Goal: Information Seeking & Learning: Learn about a topic

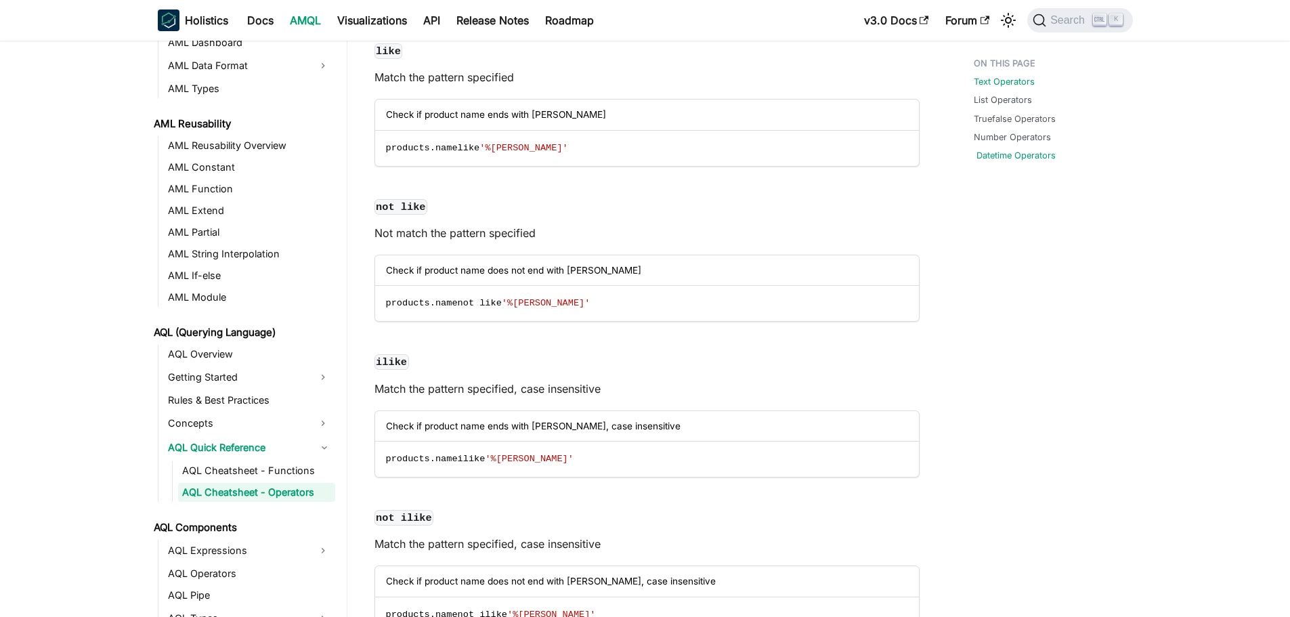
click at [1013, 154] on link "Datetime Operators" at bounding box center [1016, 155] width 79 height 13
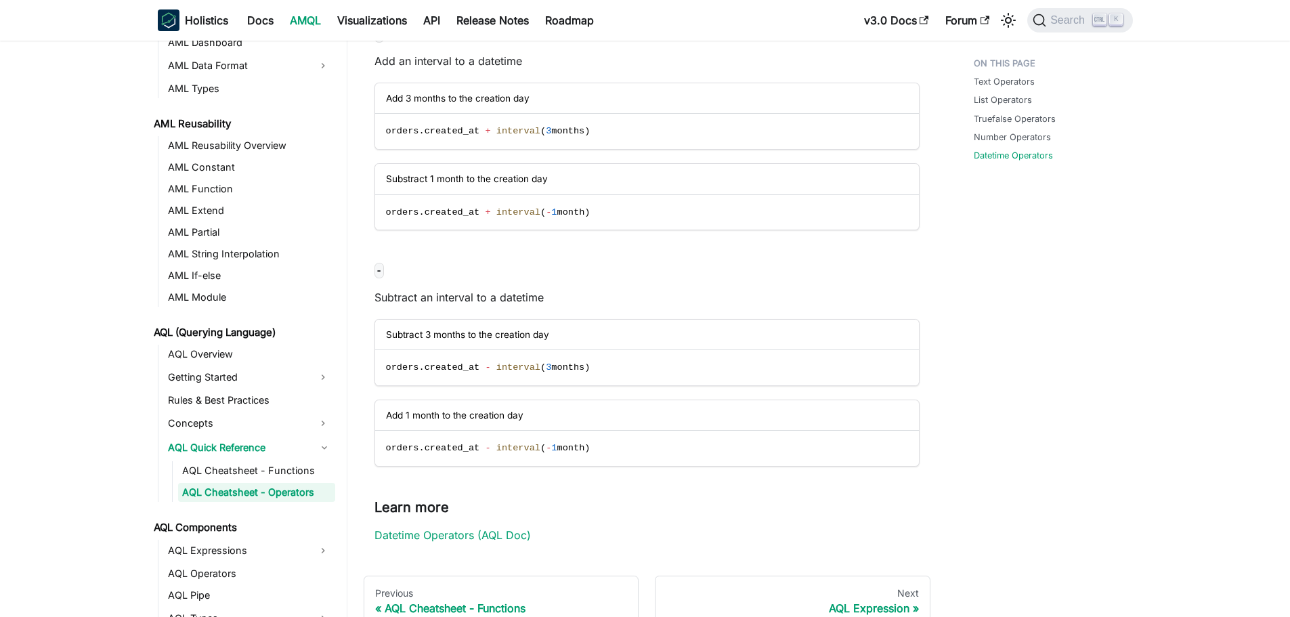
scroll to position [7772, 0]
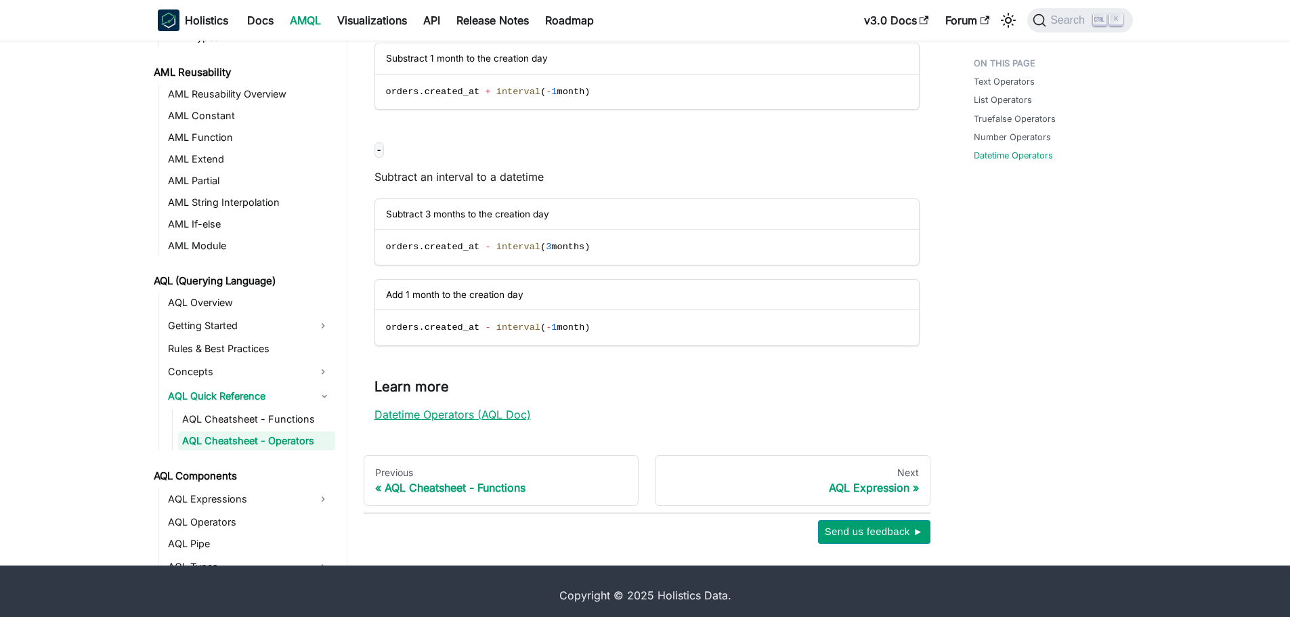
click at [523, 420] on link "Datetime Operators (AQL Doc)" at bounding box center [453, 415] width 156 height 14
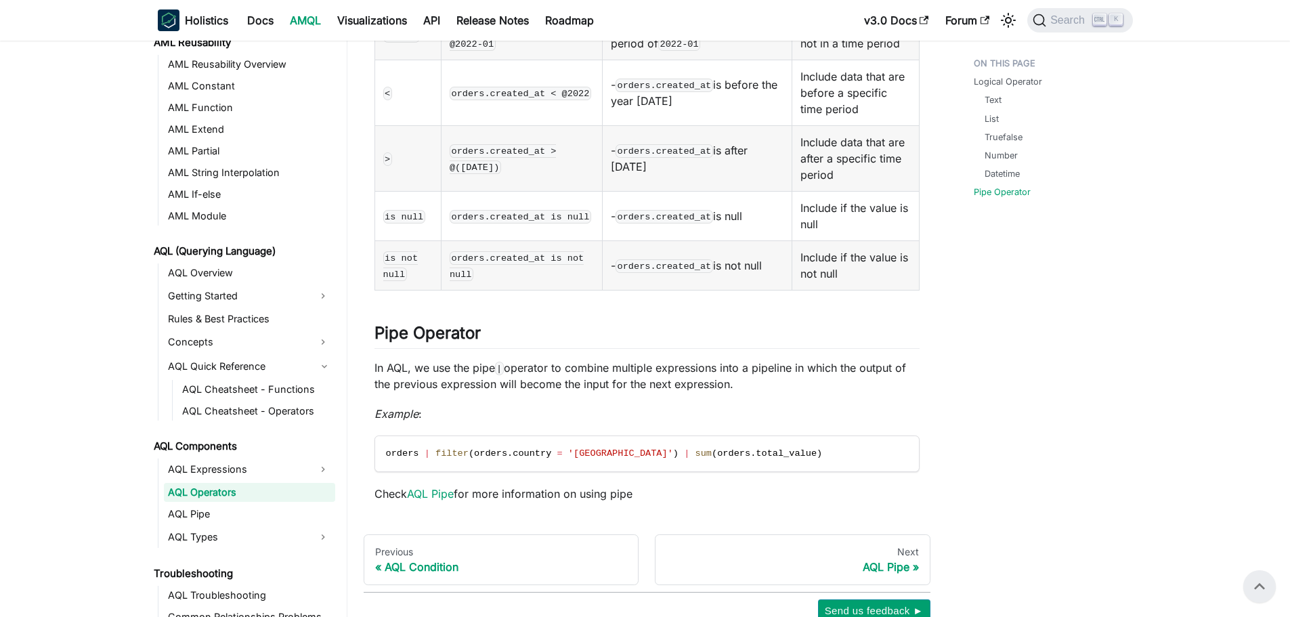
scroll to position [1942, 0]
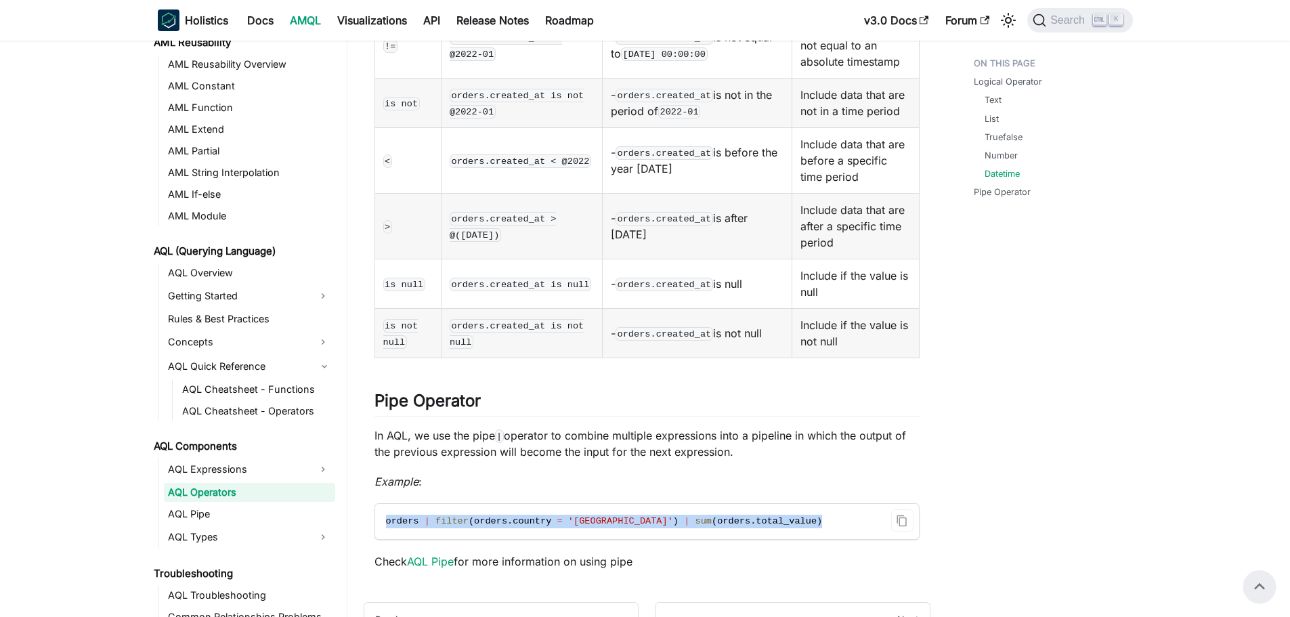
drag, startPoint x: 725, startPoint y: 459, endPoint x: 379, endPoint y: 457, distance: 345.5
click at [379, 504] on code "orders | filter ( orders . country = 'Singapore' ) | sum ( orders . total_value…" at bounding box center [646, 521] width 542 height 35
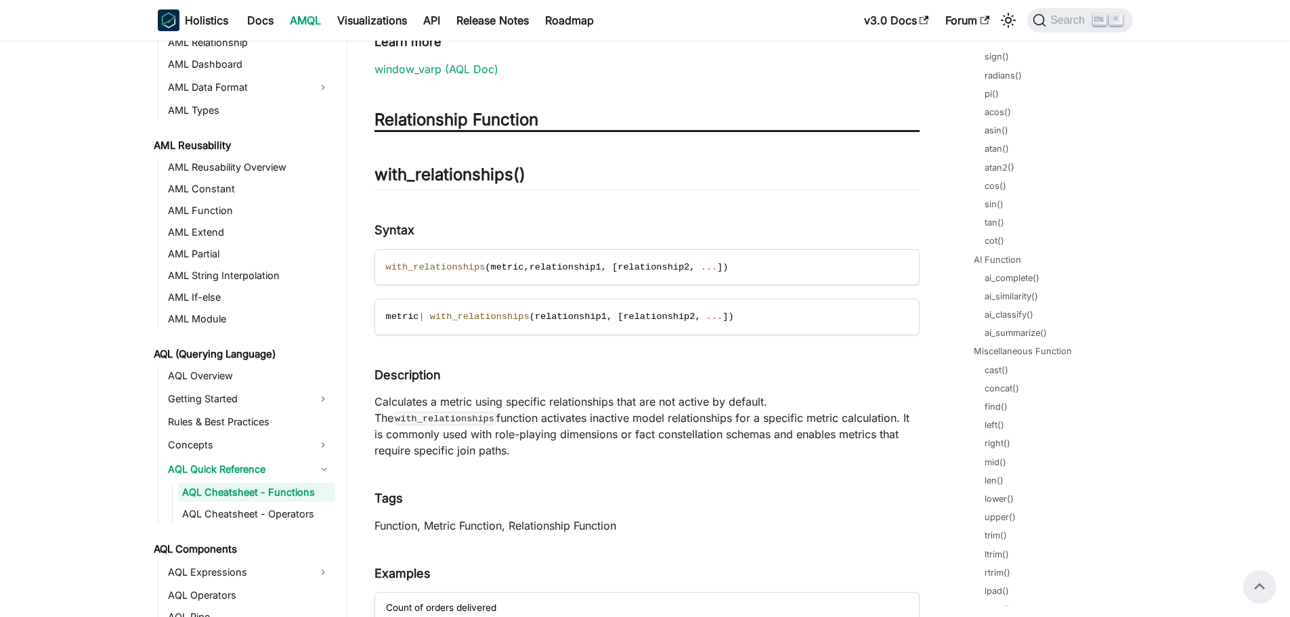
scroll to position [2145, 0]
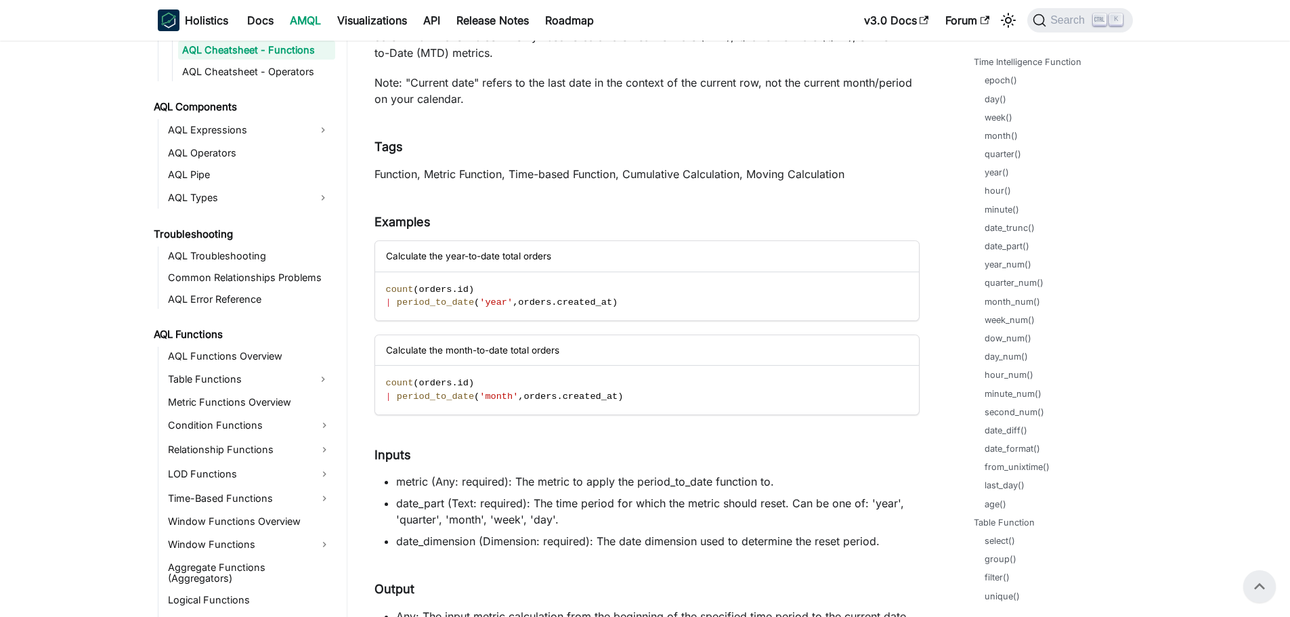
scroll to position [677, 0]
click at [1001, 124] on link "day()" at bounding box center [999, 123] width 22 height 13
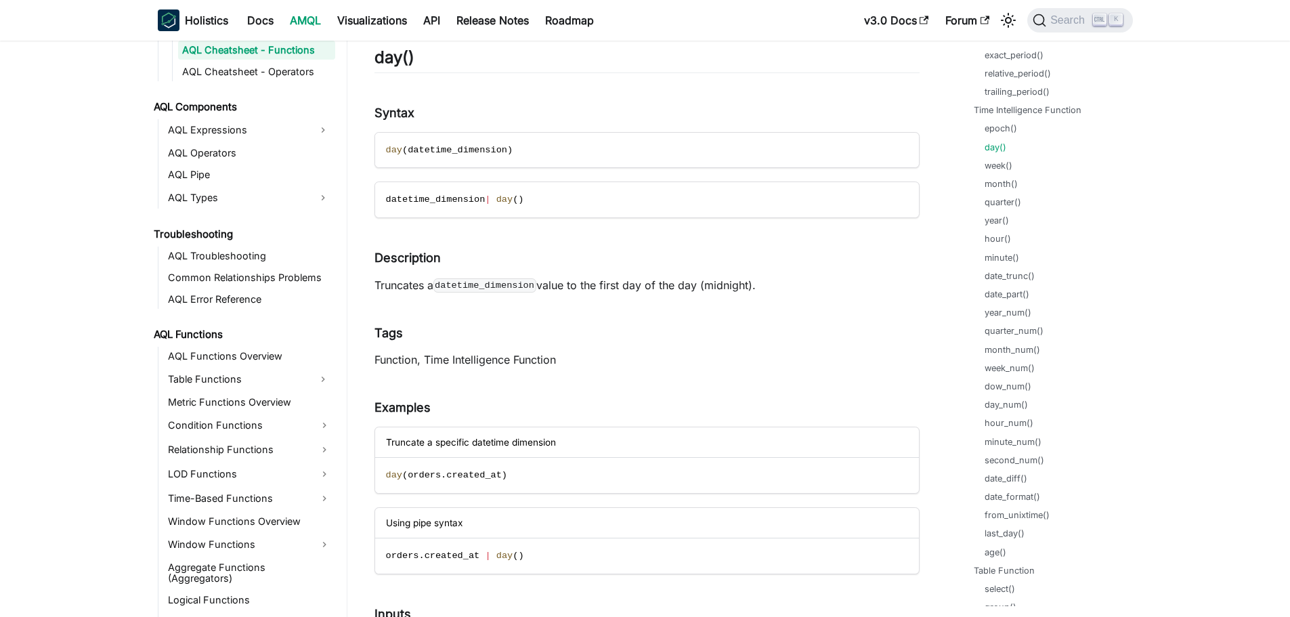
scroll to position [610, 0]
click at [995, 287] on link "hour()" at bounding box center [1001, 282] width 26 height 13
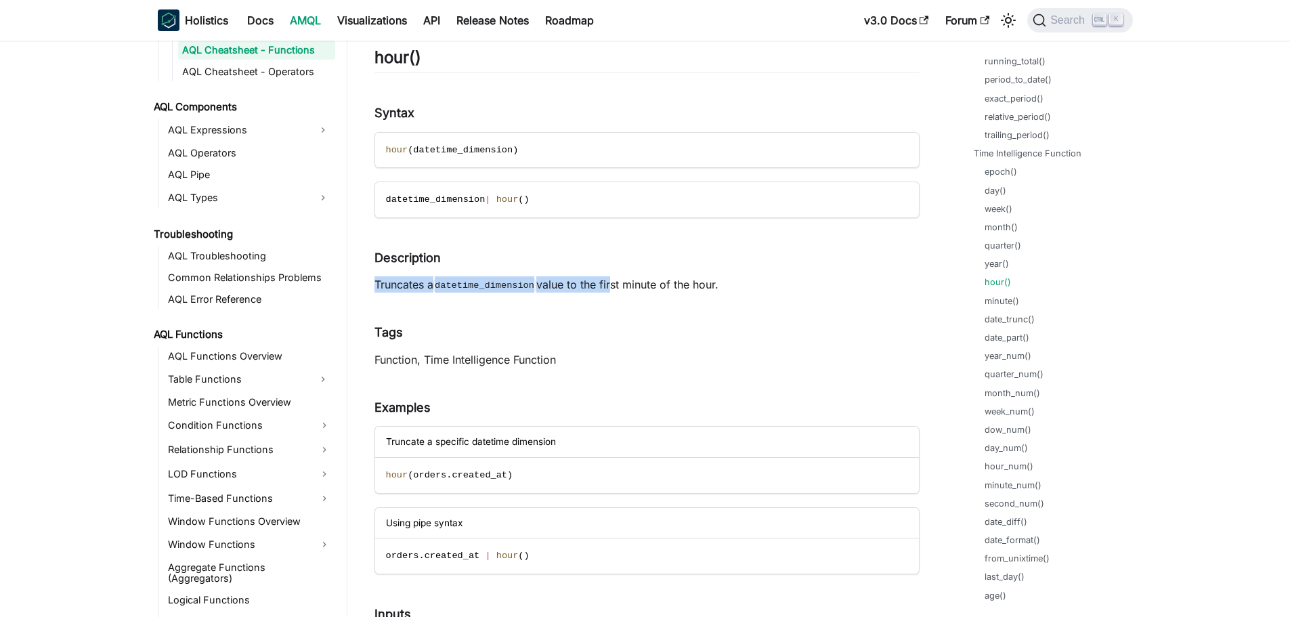
drag, startPoint x: 364, startPoint y: 284, endPoint x: 604, endPoint y: 284, distance: 240.5
click at [686, 284] on p "Truncates a datetime_dimension value to the first minute of the hour." at bounding box center [647, 284] width 545 height 16
drag, startPoint x: 738, startPoint y: 284, endPoint x: 597, endPoint y: 285, distance: 141.6
click at [597, 285] on p "Truncates a datetime_dimension value to the first minute of the hour." at bounding box center [647, 284] width 545 height 16
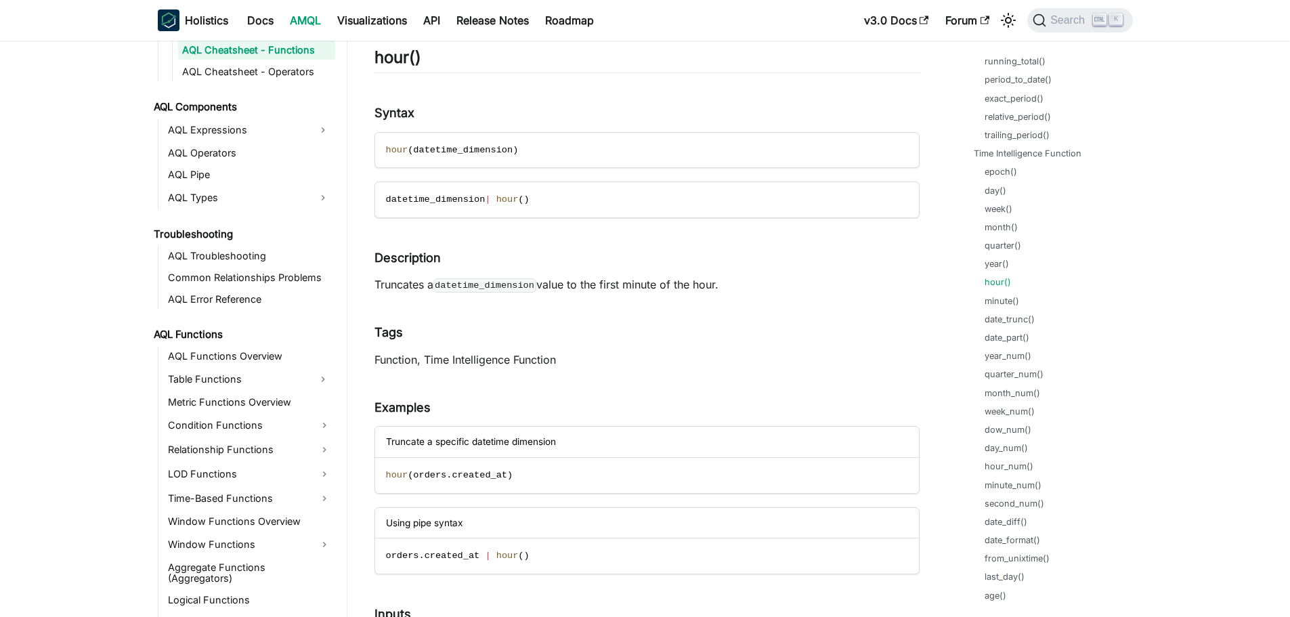
click at [597, 285] on p "Truncates a datetime_dimension value to the first minute of the hour." at bounding box center [647, 284] width 545 height 16
drag, startPoint x: 598, startPoint y: 283, endPoint x: 725, endPoint y: 282, distance: 126.7
click at [725, 282] on p "Truncates a datetime_dimension value to the first minute of the hour." at bounding box center [647, 284] width 545 height 16
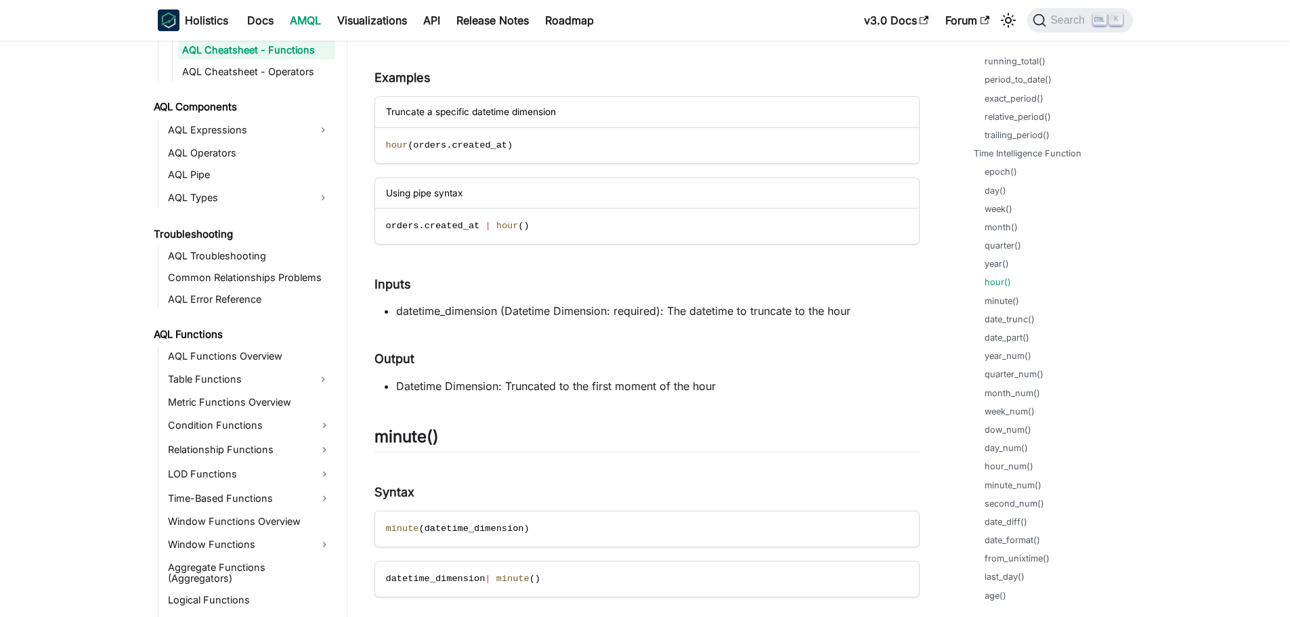
scroll to position [33630, 0]
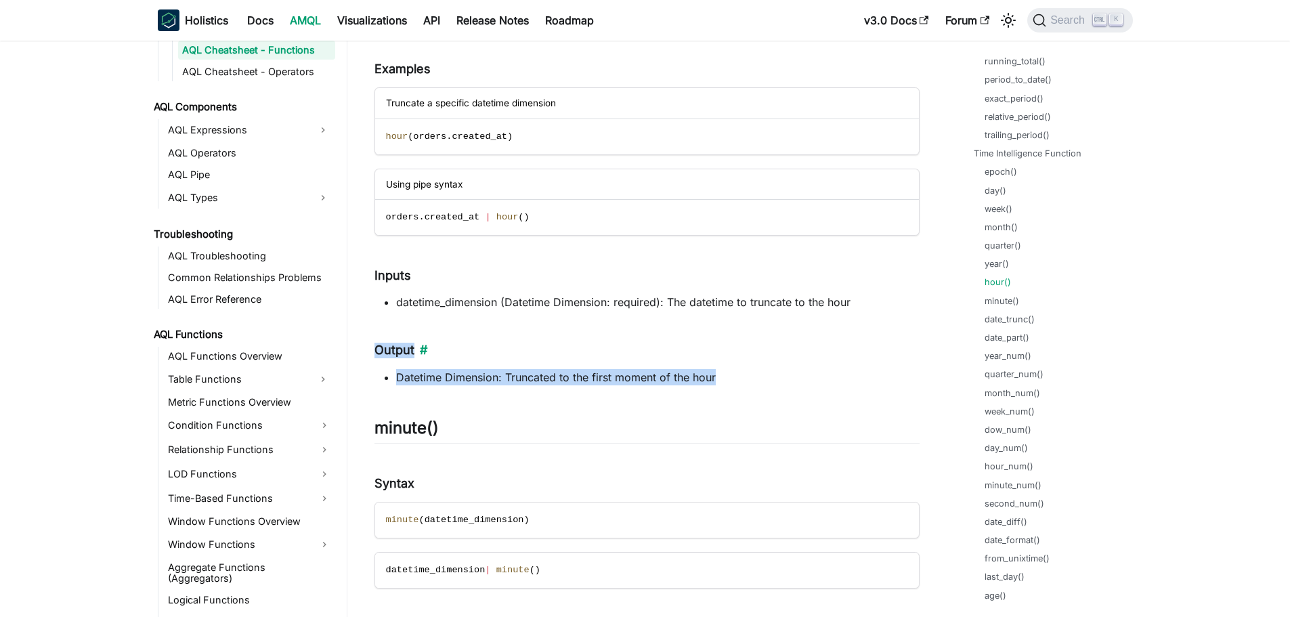
drag, startPoint x: 717, startPoint y: 375, endPoint x: 375, endPoint y: 348, distance: 343.8
click at [375, 348] on h4 "Output ​" at bounding box center [647, 351] width 545 height 16
drag, startPoint x: 375, startPoint y: 348, endPoint x: 747, endPoint y: 380, distance: 373.9
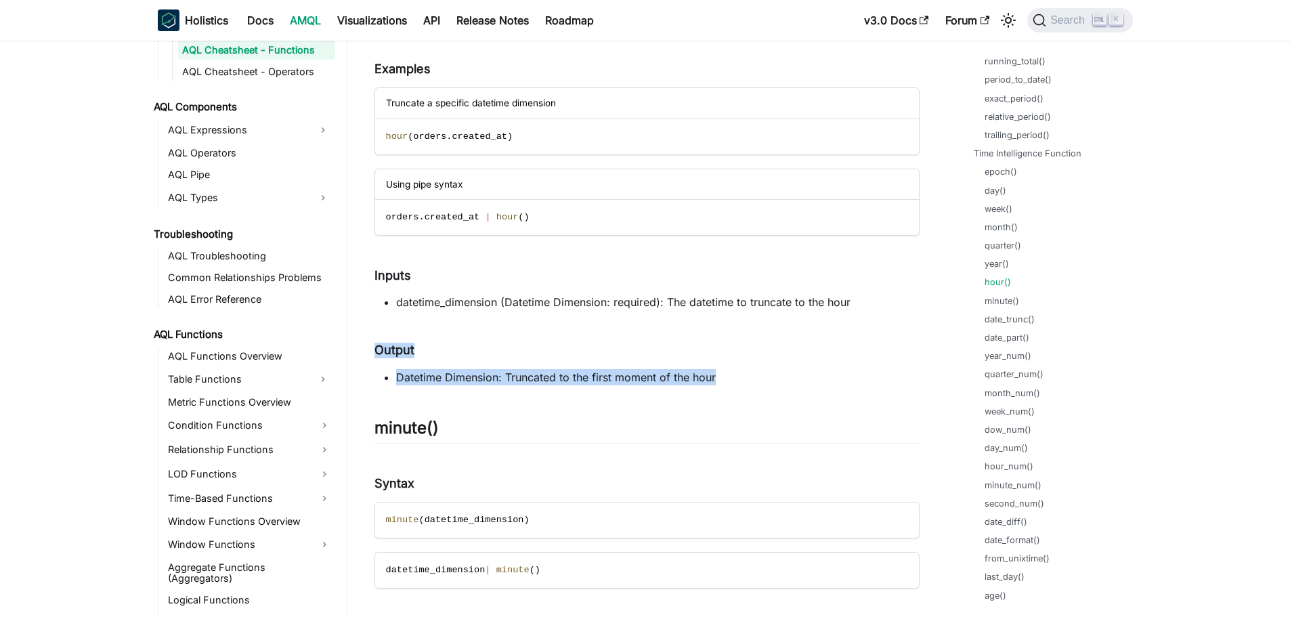
click at [747, 380] on li "Datetime Dimension: Truncated to the first moment of the hour" at bounding box center [658, 377] width 524 height 16
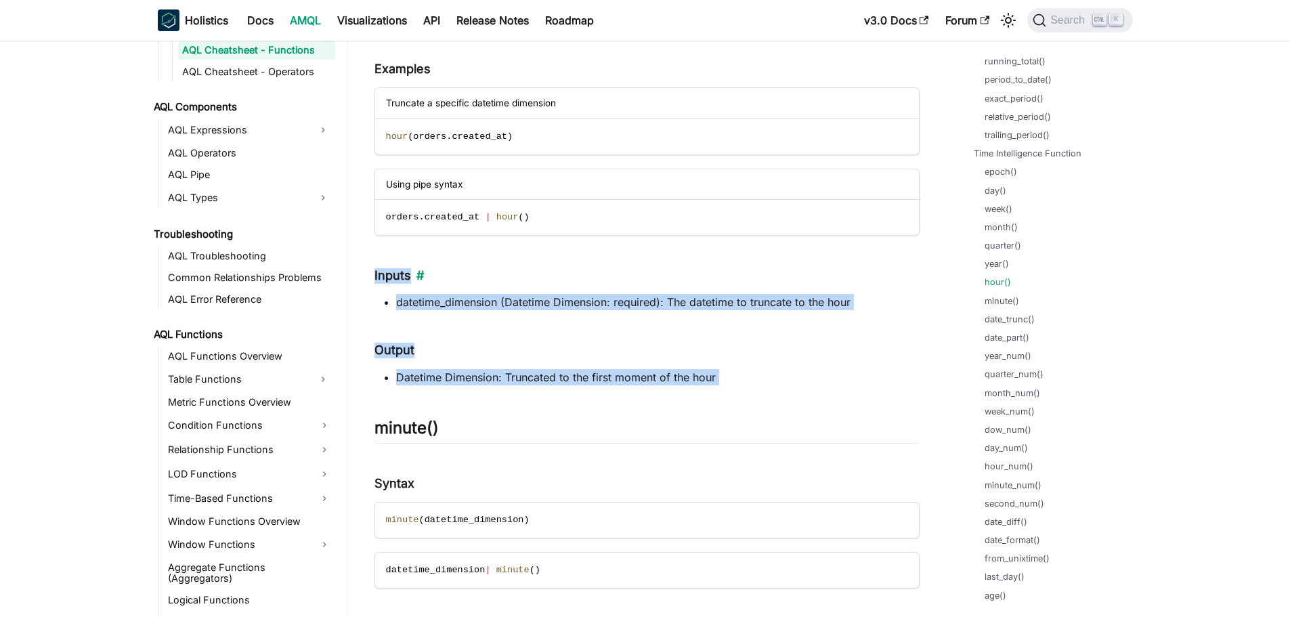
drag, startPoint x: 558, startPoint y: 382, endPoint x: 375, endPoint y: 276, distance: 211.2
click at [375, 276] on h4 "Inputs ​" at bounding box center [647, 276] width 545 height 16
drag, startPoint x: 375, startPoint y: 277, endPoint x: 852, endPoint y: 300, distance: 477.5
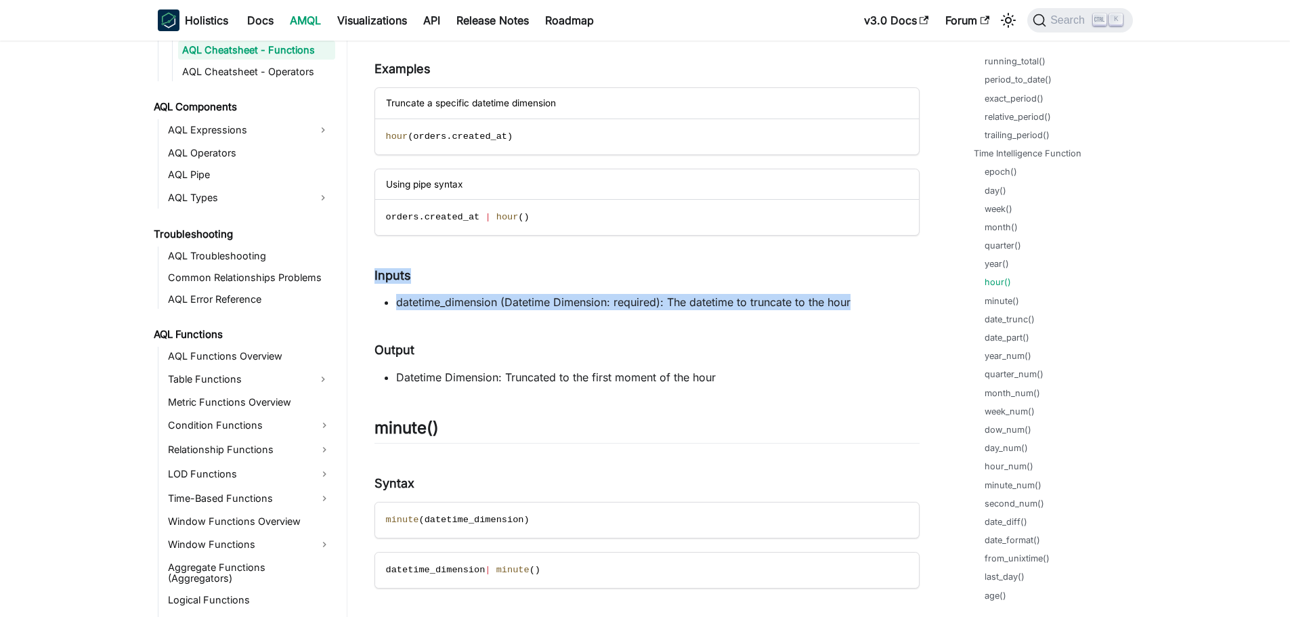
click at [854, 301] on li "datetime_dimension (Datetime Dimension: required): The datetime to truncate to …" at bounding box center [658, 302] width 524 height 16
click at [852, 305] on li "datetime_dimension (Datetime Dimension: required): The datetime to truncate to …" at bounding box center [658, 302] width 524 height 16
drag, startPoint x: 854, startPoint y: 304, endPoint x: 501, endPoint y: 303, distance: 353.6
click at [501, 303] on li "datetime_dimension (Datetime Dimension: required): The datetime to truncate to …" at bounding box center [658, 302] width 524 height 16
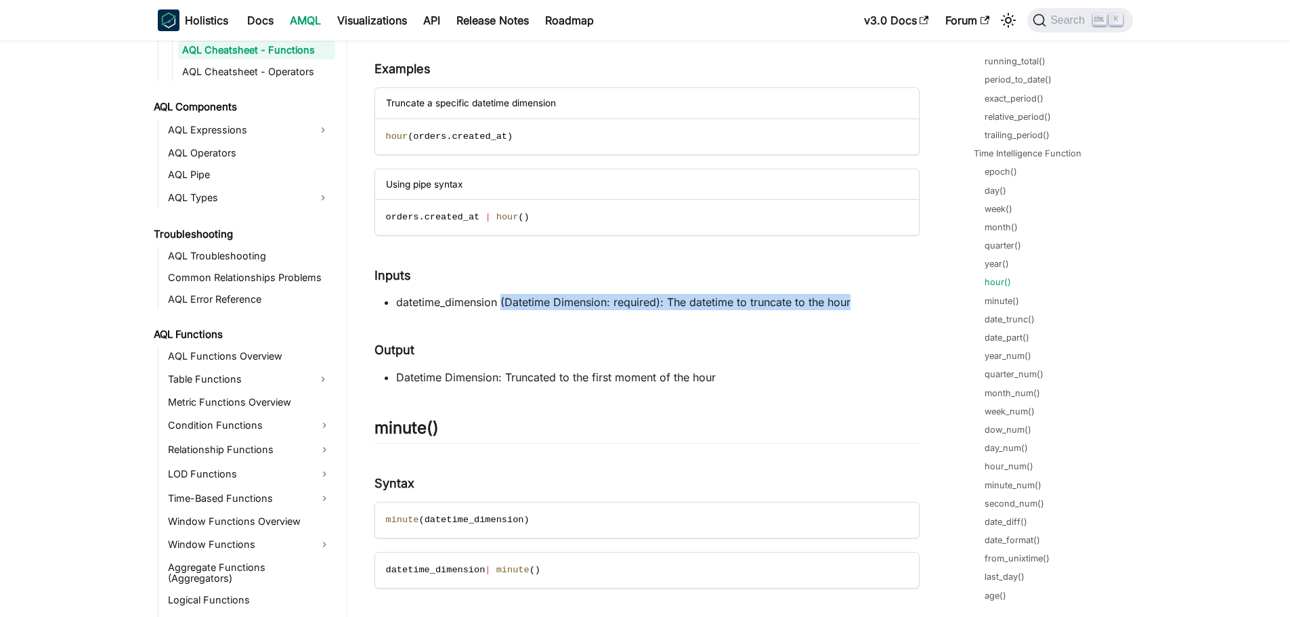
click at [501, 303] on li "datetime_dimension (Datetime Dimension: required): The datetime to truncate to …" at bounding box center [658, 302] width 524 height 16
drag, startPoint x: 501, startPoint y: 299, endPoint x: 880, endPoint y: 303, distance: 378.7
click at [880, 303] on li "datetime_dimension (Datetime Dimension: required): The datetime to truncate to …" at bounding box center [658, 302] width 524 height 16
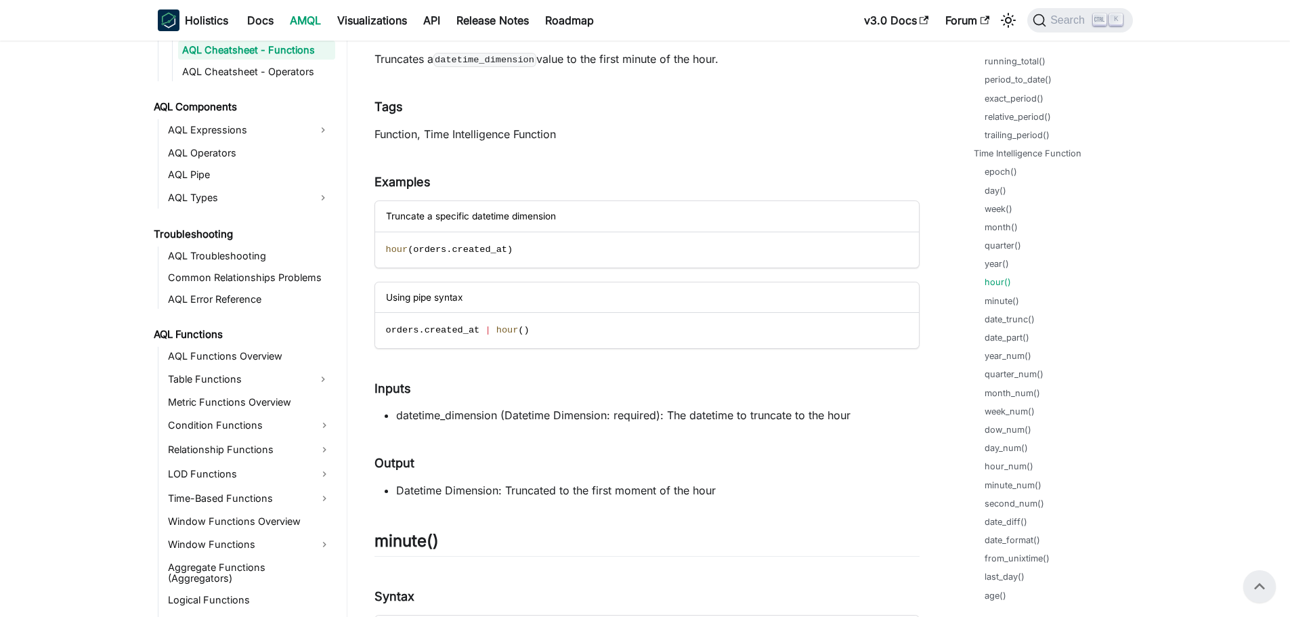
scroll to position [33495, 0]
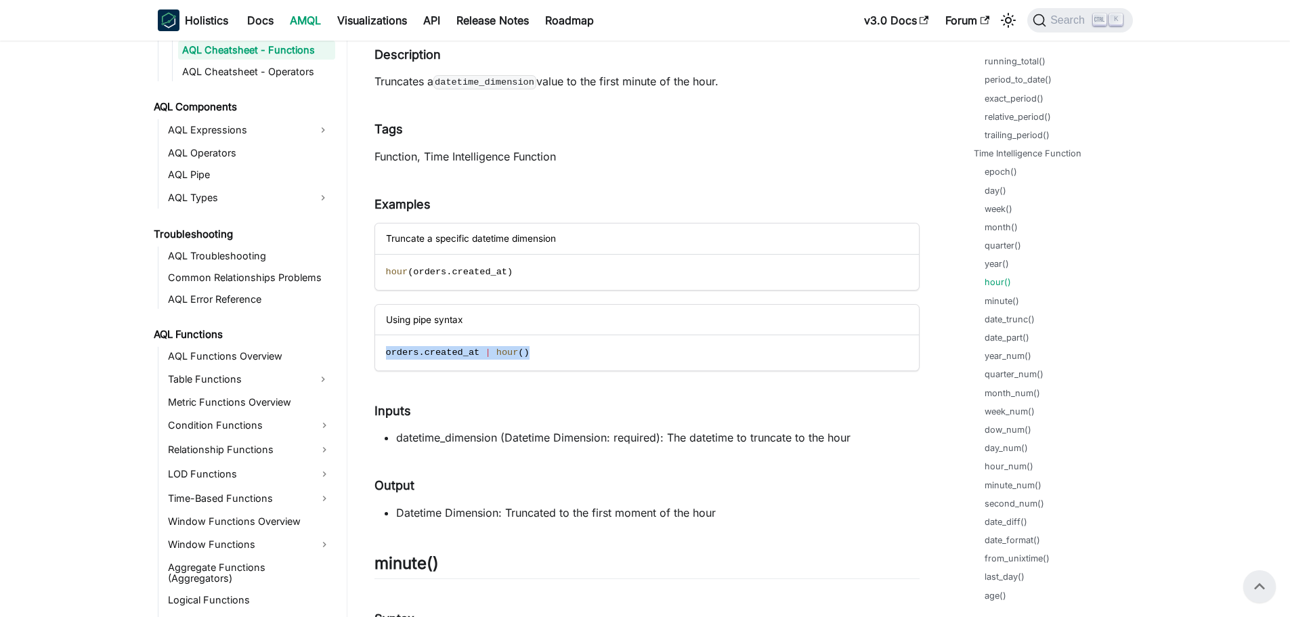
drag, startPoint x: 459, startPoint y: 356, endPoint x: 354, endPoint y: 355, distance: 105.7
drag, startPoint x: 401, startPoint y: 278, endPoint x: 296, endPoint y: 276, distance: 105.0
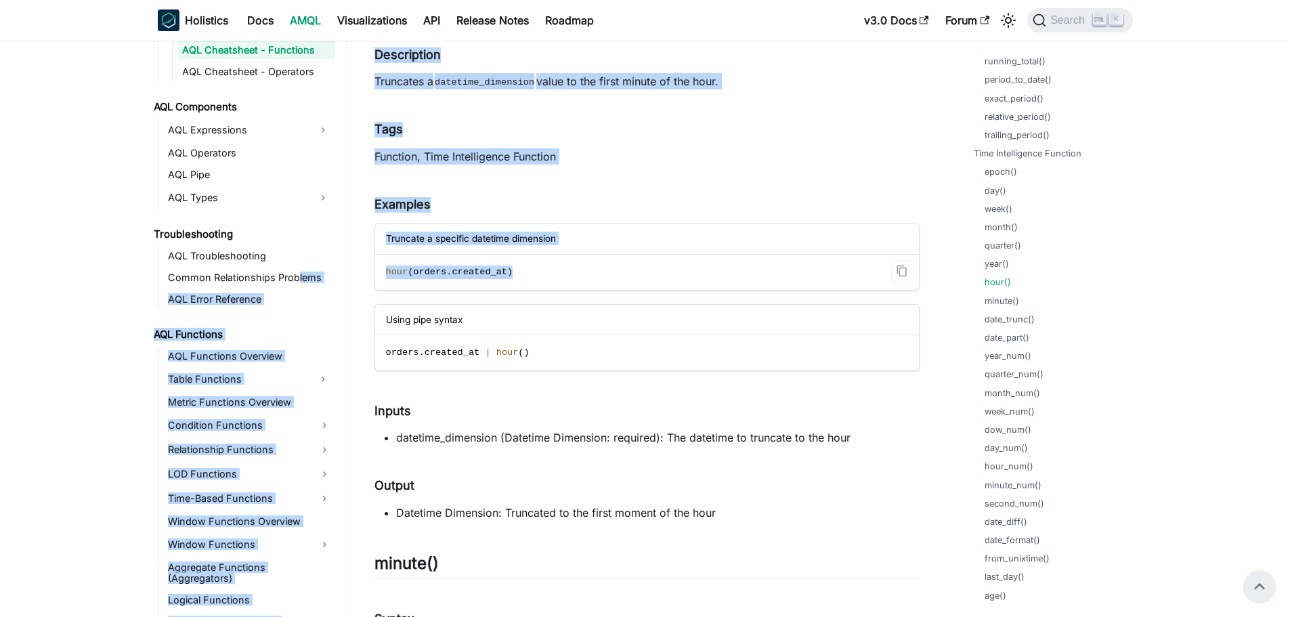
copy div "lems AQL Error Reference AQL Functions AQL Functions Overview Table Functions M…"
click at [648, 289] on code "hour ( orders . created_at )" at bounding box center [646, 272] width 542 height 35
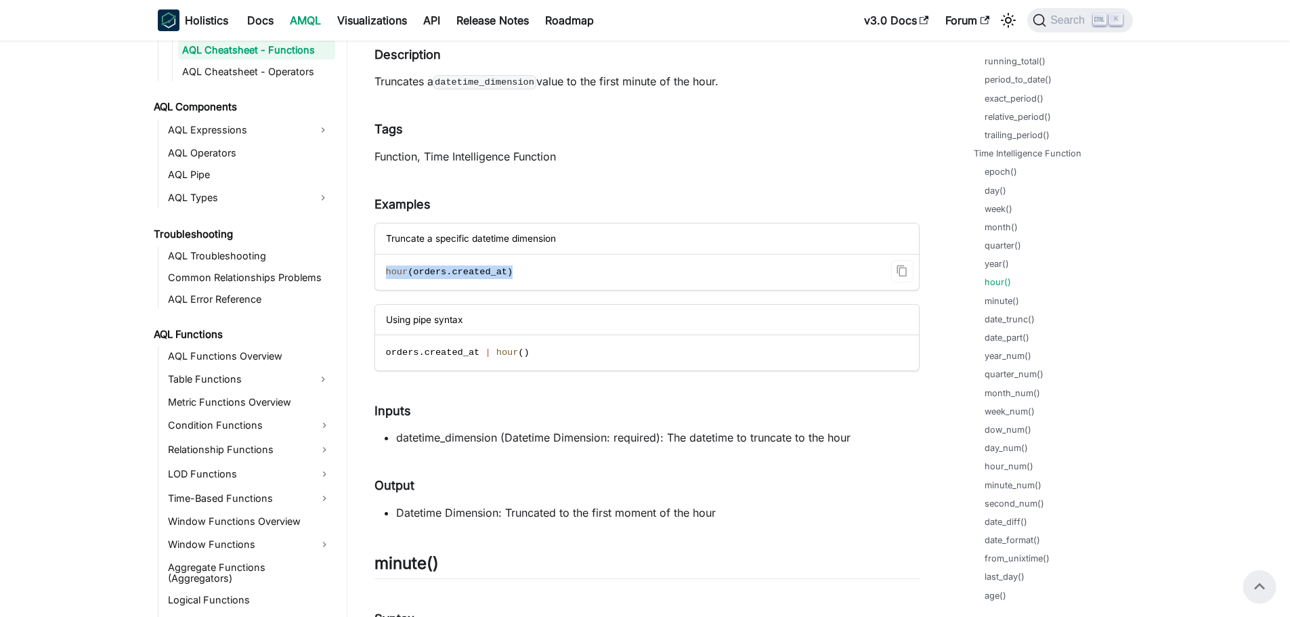
drag, startPoint x: 452, startPoint y: 276, endPoint x: 386, endPoint y: 274, distance: 65.8
click at [386, 274] on code "hour ( orders . created_at )" at bounding box center [646, 272] width 542 height 35
copy span "hour ( orders . created_at )"
click at [583, 264] on code "hour ( orders . created_at )" at bounding box center [646, 272] width 542 height 35
drag, startPoint x: 526, startPoint y: 440, endPoint x: 722, endPoint y: 448, distance: 195.9
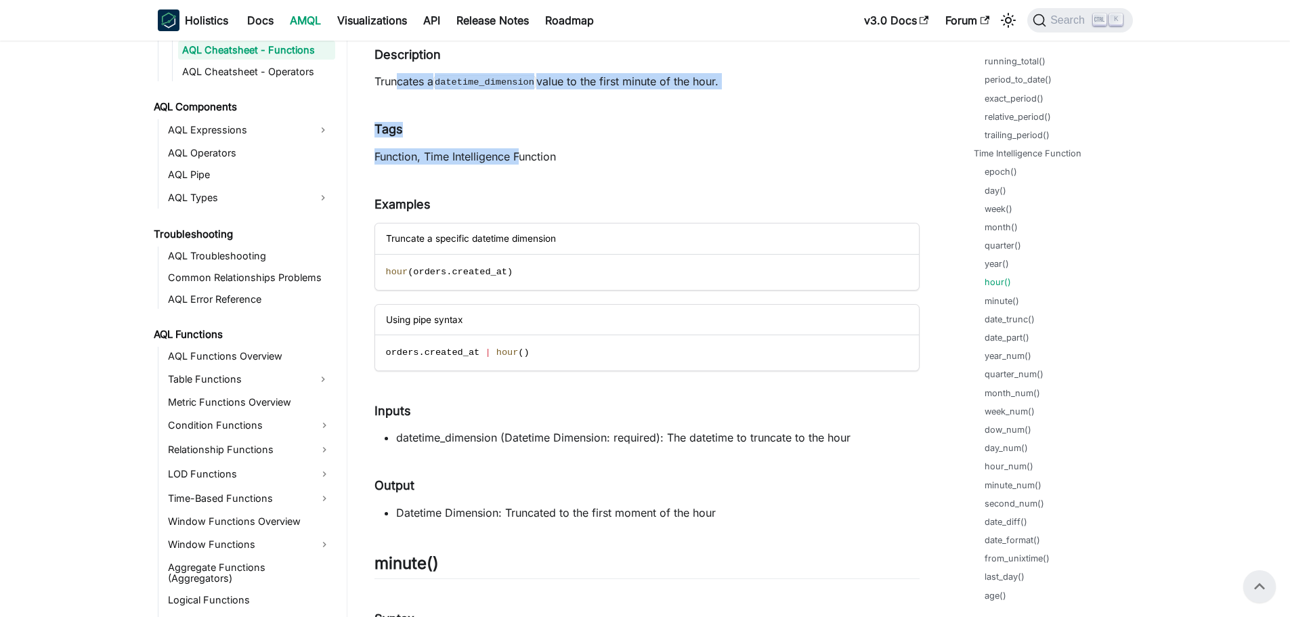
drag, startPoint x: 460, startPoint y: 89, endPoint x: 522, endPoint y: 152, distance: 88.6
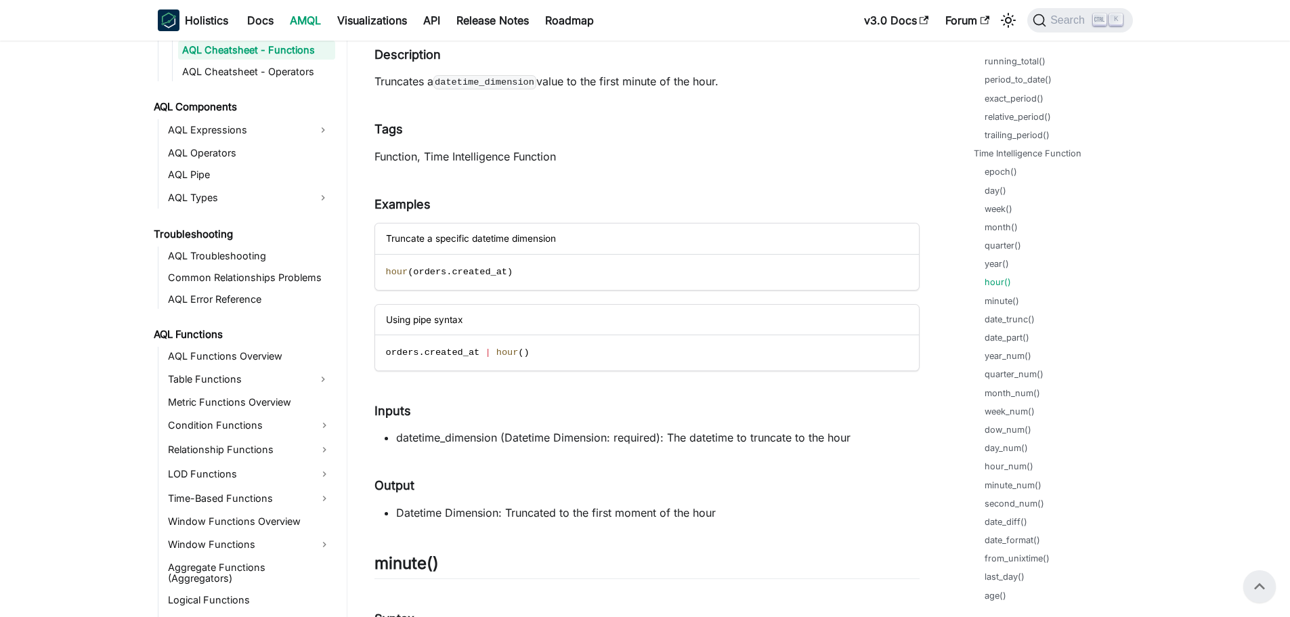
click at [589, 151] on p "Function, Time Intelligence Function" at bounding box center [647, 156] width 545 height 16
drag, startPoint x: 480, startPoint y: 162, endPoint x: 371, endPoint y: 154, distance: 110.0
drag, startPoint x: 381, startPoint y: 266, endPoint x: 505, endPoint y: 275, distance: 123.6
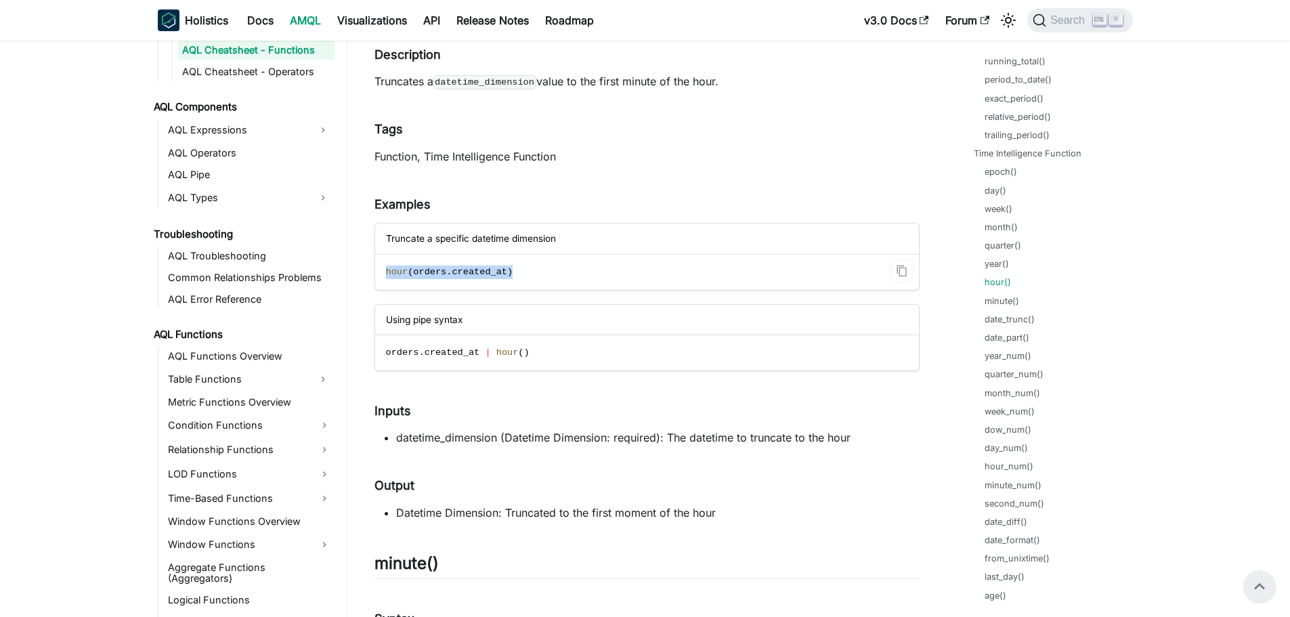
click at [505, 275] on code "hour ( orders . created_at )" at bounding box center [646, 272] width 542 height 35
drag, startPoint x: 501, startPoint y: 274, endPoint x: 387, endPoint y: 271, distance: 113.2
click at [387, 271] on code "hour ( orders . created_at )" at bounding box center [646, 272] width 542 height 35
click at [387, 271] on span "hour" at bounding box center [397, 272] width 22 height 10
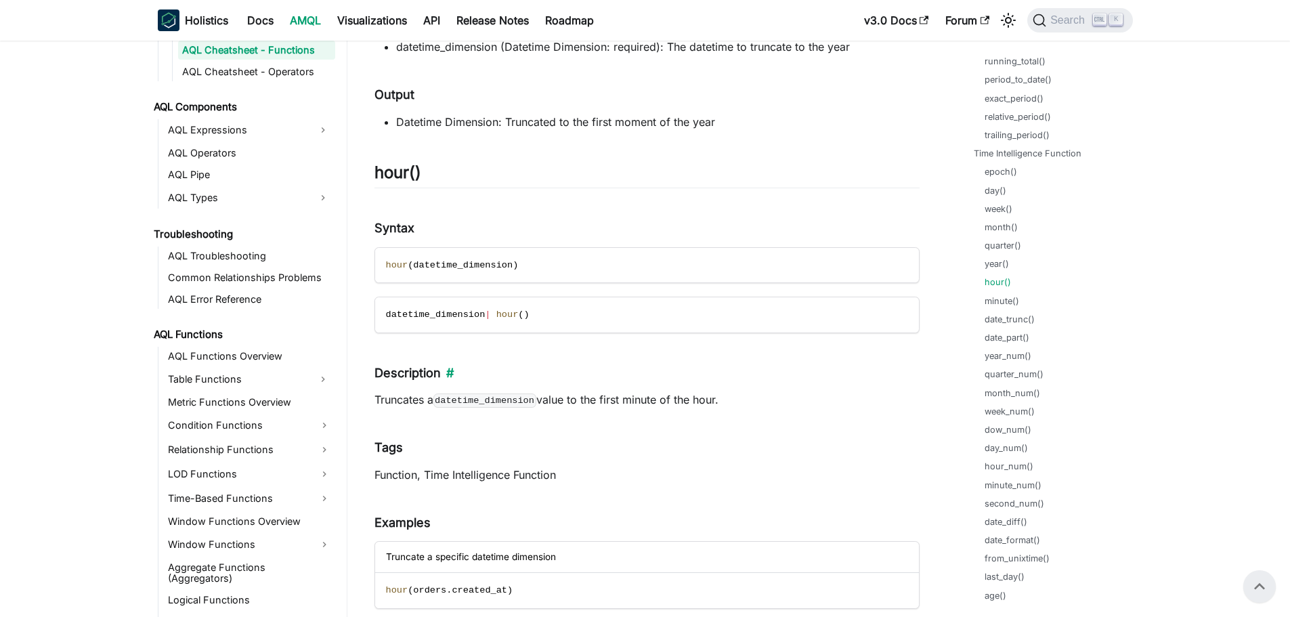
scroll to position [33156, 0]
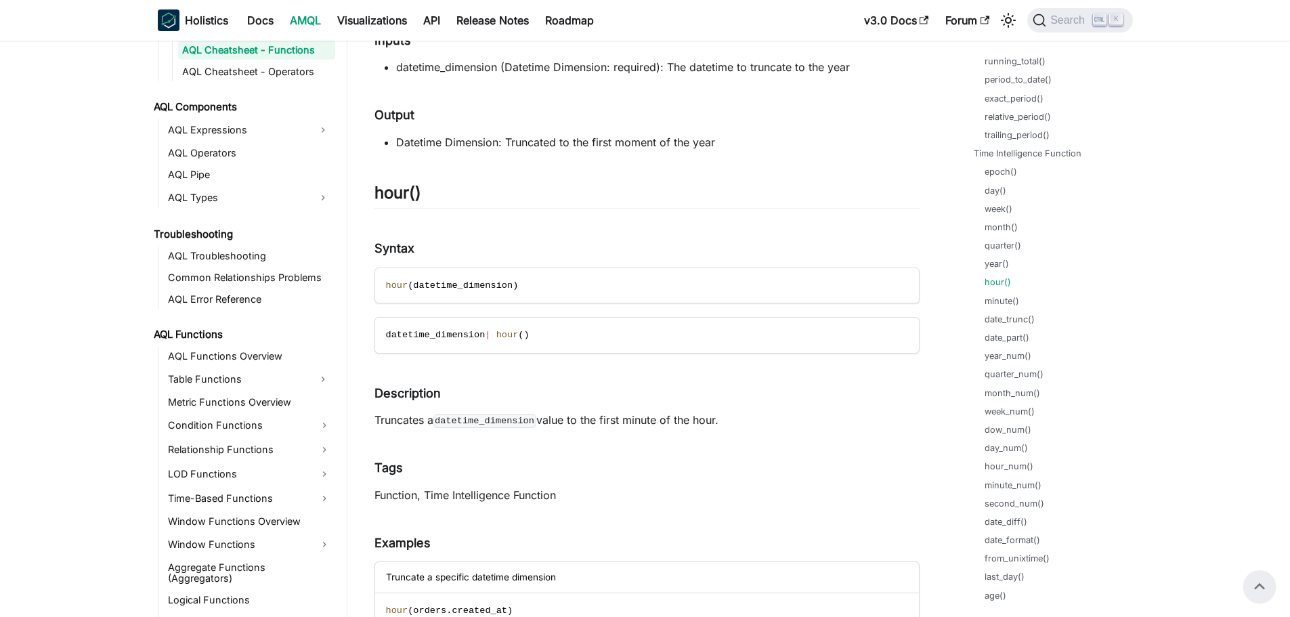
drag, startPoint x: 371, startPoint y: 310, endPoint x: 542, endPoint y: 314, distance: 171.4
drag, startPoint x: 564, startPoint y: 318, endPoint x: 373, endPoint y: 324, distance: 191.2
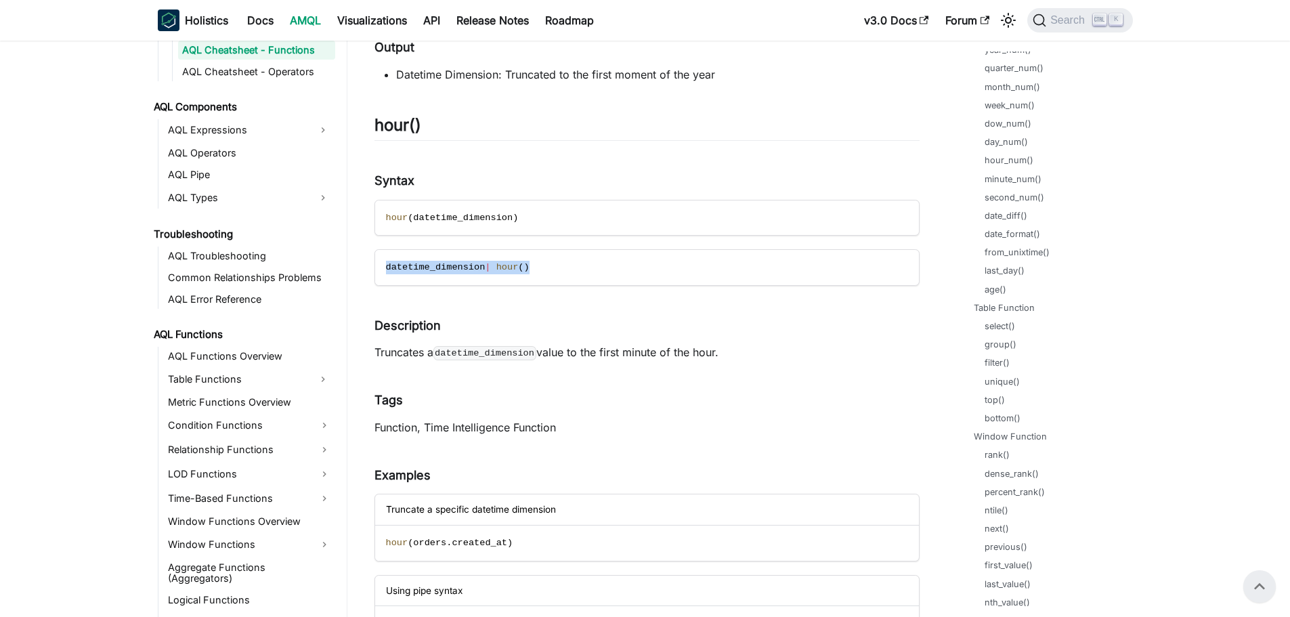
scroll to position [948, 0]
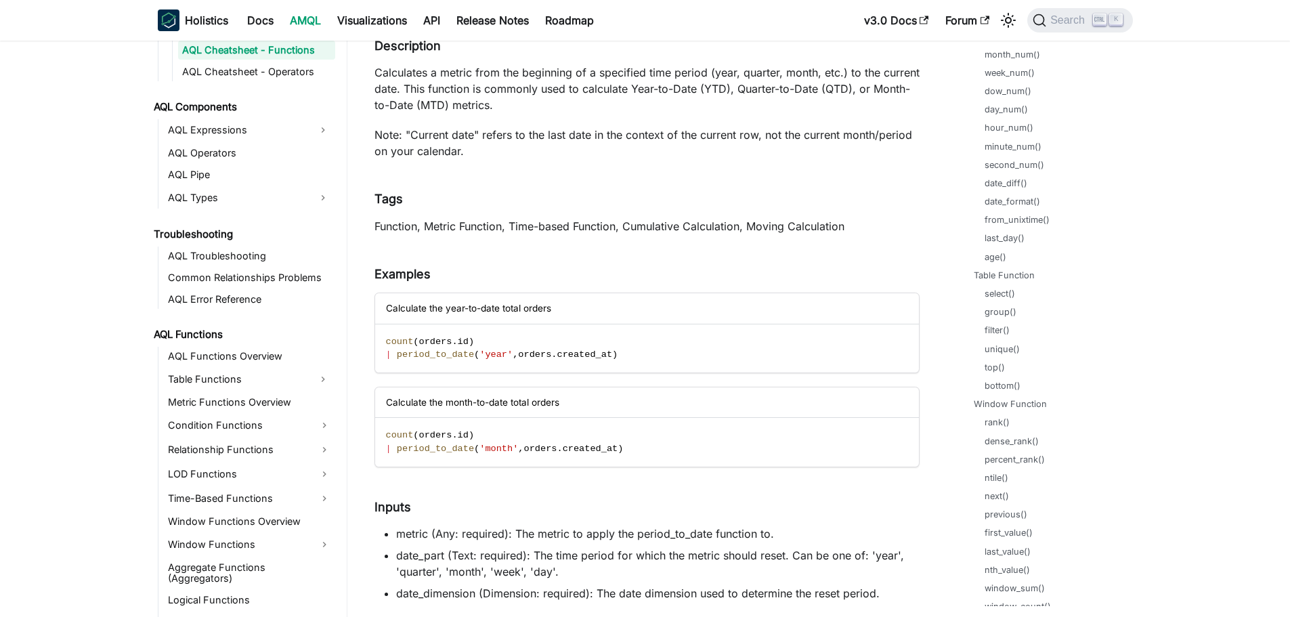
scroll to position [34435, 0]
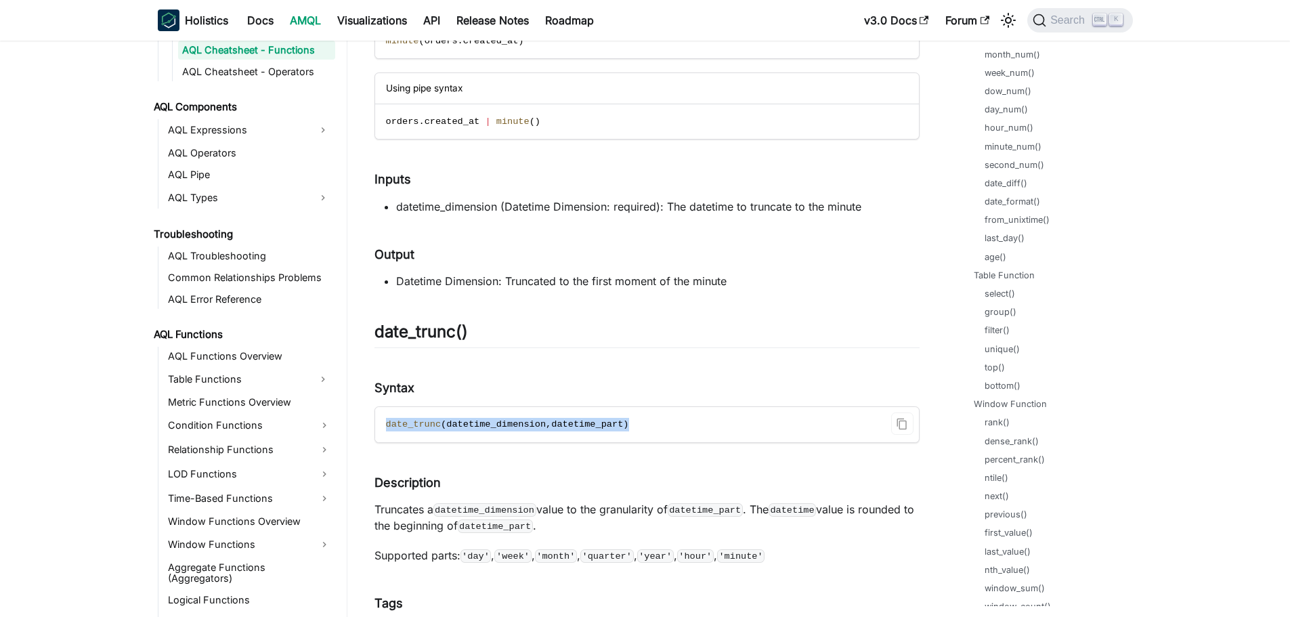
drag, startPoint x: 627, startPoint y: 425, endPoint x: 383, endPoint y: 421, distance: 244.6
click at [383, 421] on code "date_trunc ( datetime_dimension , datetime_part )" at bounding box center [646, 424] width 542 height 35
copy span "date_trunc ( datetime_dimension , datetime_part )"
click at [699, 421] on code "date_trunc ( datetime_dimension , datetime_part )" at bounding box center [646, 424] width 542 height 35
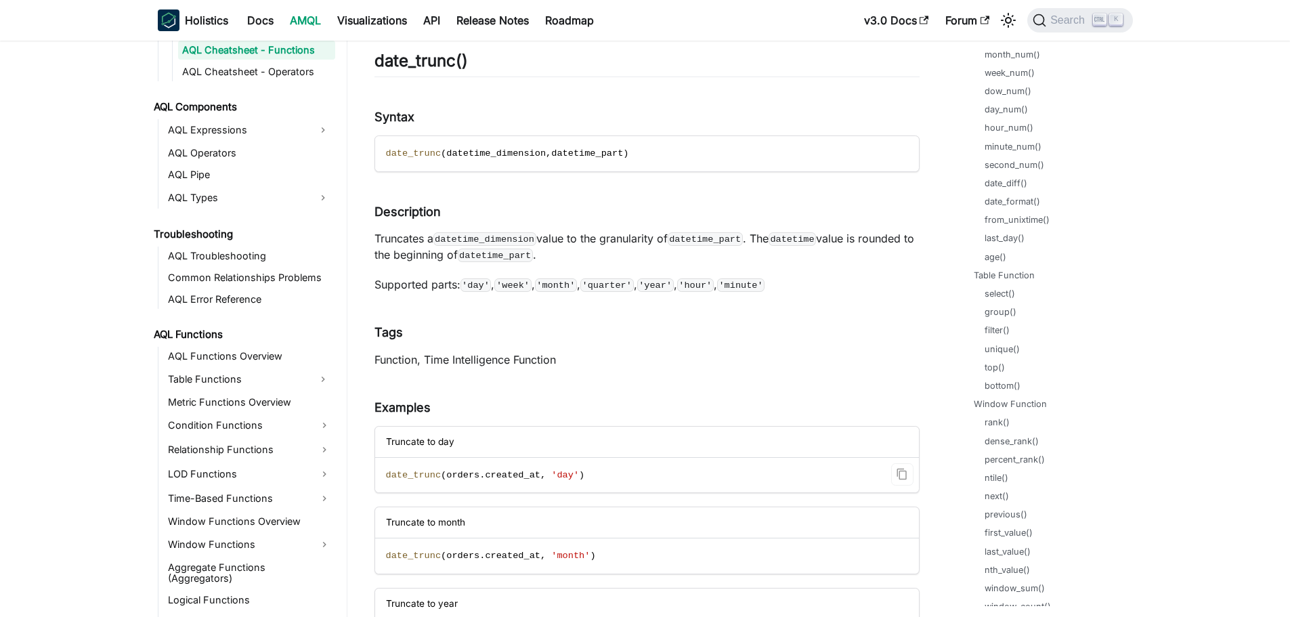
scroll to position [34774, 0]
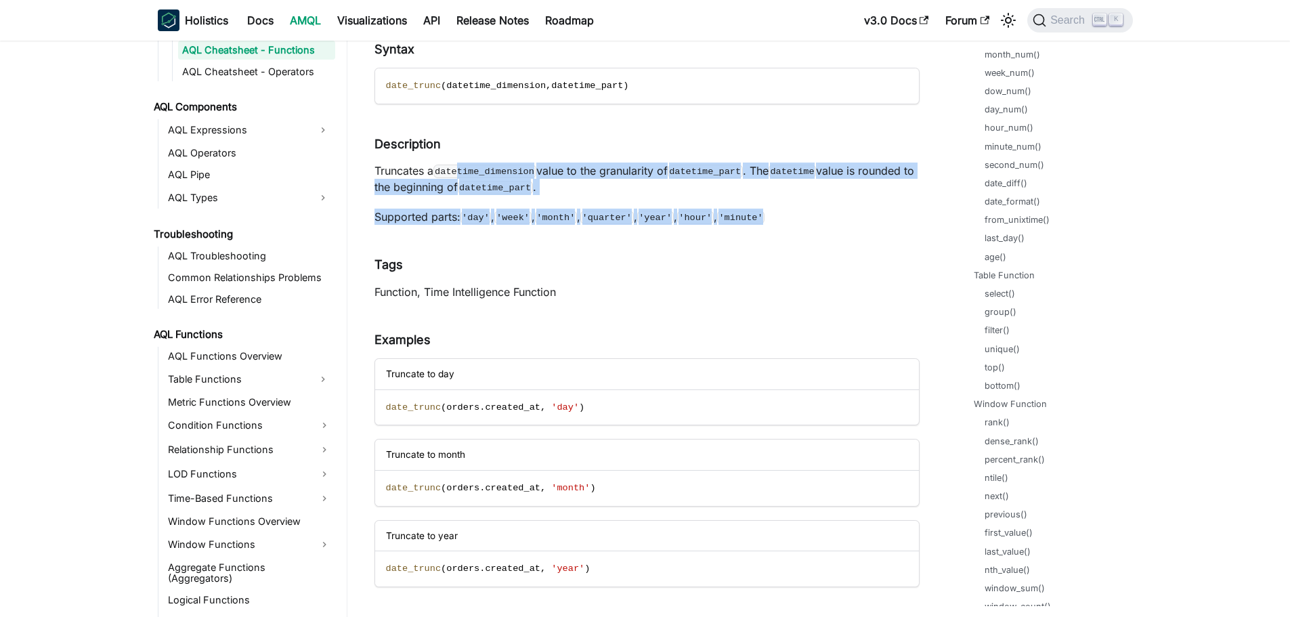
drag, startPoint x: 602, startPoint y: 169, endPoint x: 835, endPoint y: 211, distance: 236.2
click at [835, 211] on p "Supported parts: 'day' , 'week' , 'month' , 'quarter' , 'year' , 'hour' , 'minu…" at bounding box center [647, 217] width 545 height 16
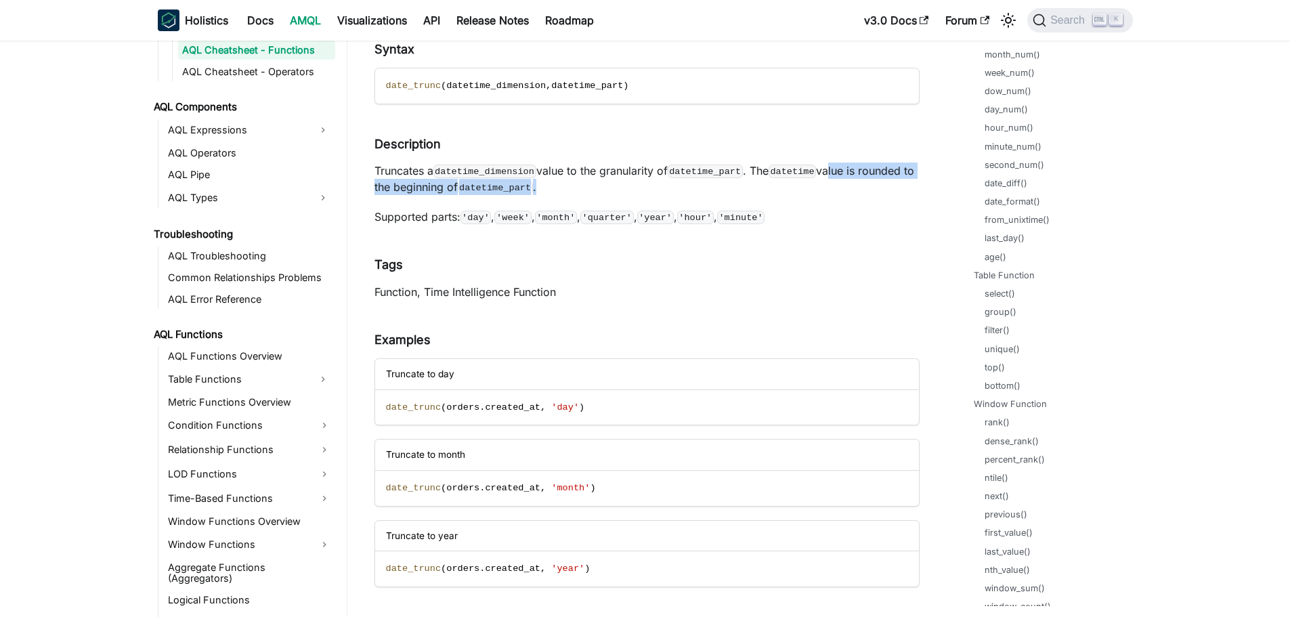
drag, startPoint x: 822, startPoint y: 175, endPoint x: 593, endPoint y: 180, distance: 229.0
click at [596, 180] on p "Truncates a datetime_dimension value to the granularity of datetime_part . The …" at bounding box center [647, 179] width 545 height 33
click at [856, 194] on p "Truncates a datetime_dimension value to the granularity of datetime_part . The …" at bounding box center [647, 179] width 545 height 33
drag, startPoint x: 749, startPoint y: 167, endPoint x: 860, endPoint y: 175, distance: 112.0
click at [860, 175] on p "Truncates a datetime_dimension value to the granularity of datetime_part . The …" at bounding box center [647, 179] width 545 height 33
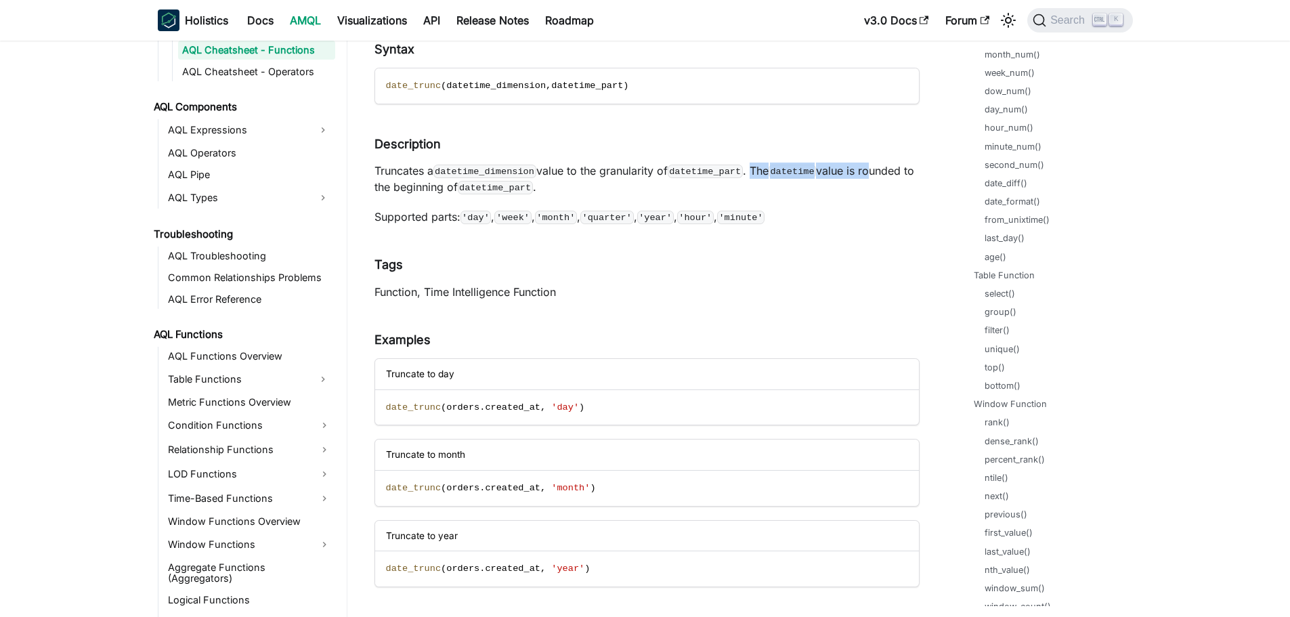
click at [862, 175] on p "Truncates a datetime_dimension value to the granularity of datetime_part . The …" at bounding box center [647, 179] width 545 height 33
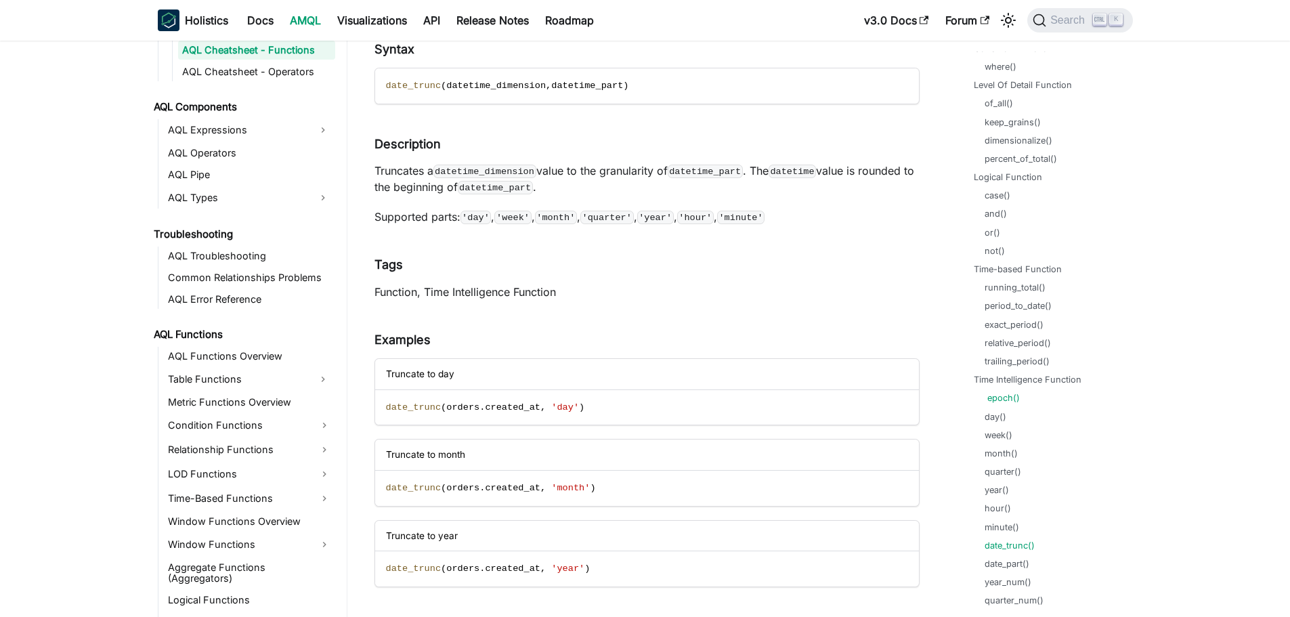
click at [1004, 397] on link "epoch()" at bounding box center [1004, 398] width 33 height 13
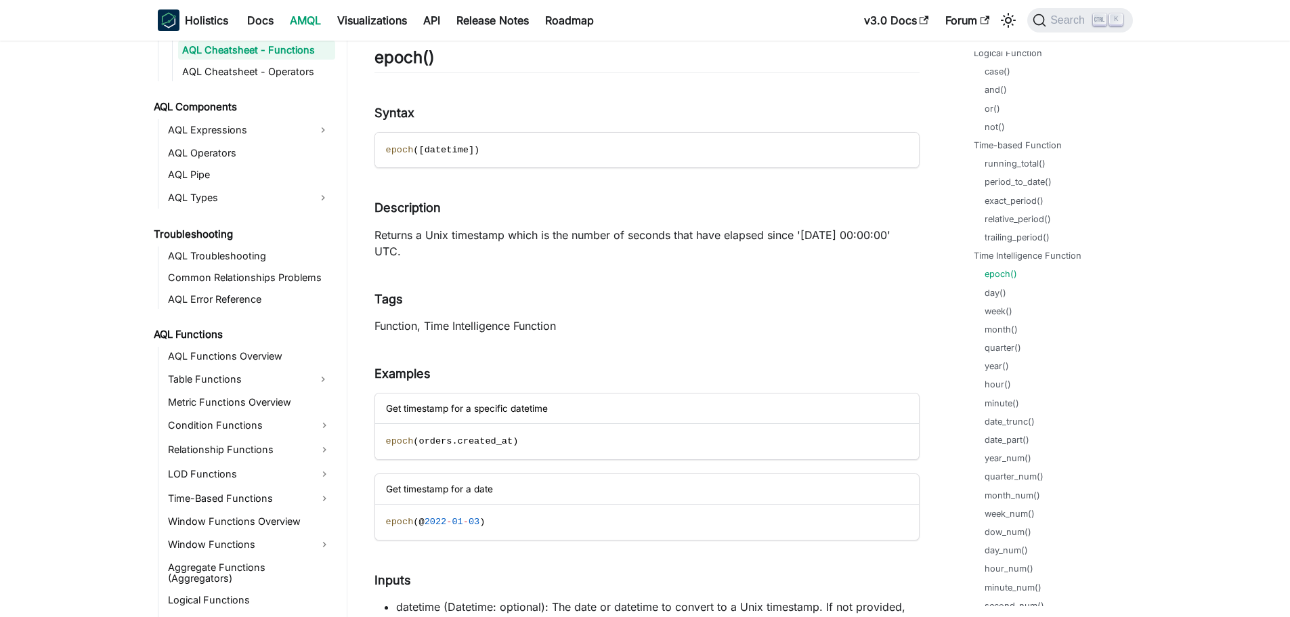
scroll to position [654, 0]
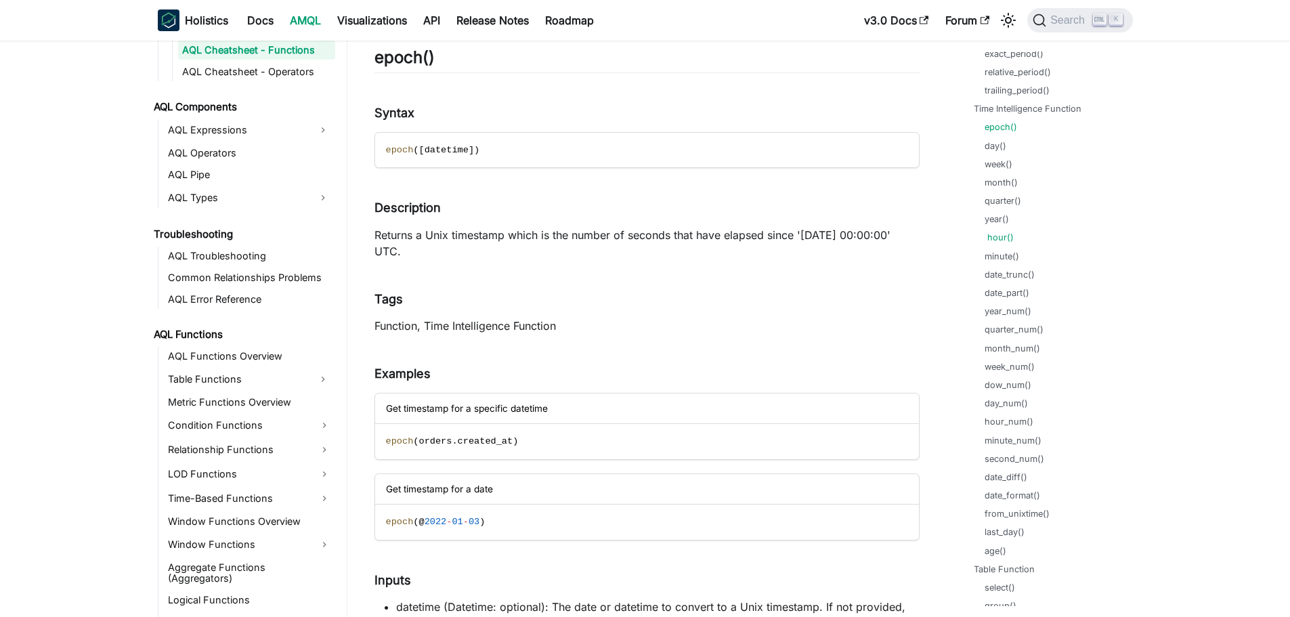
click at [991, 236] on link "hour()" at bounding box center [1001, 237] width 26 height 13
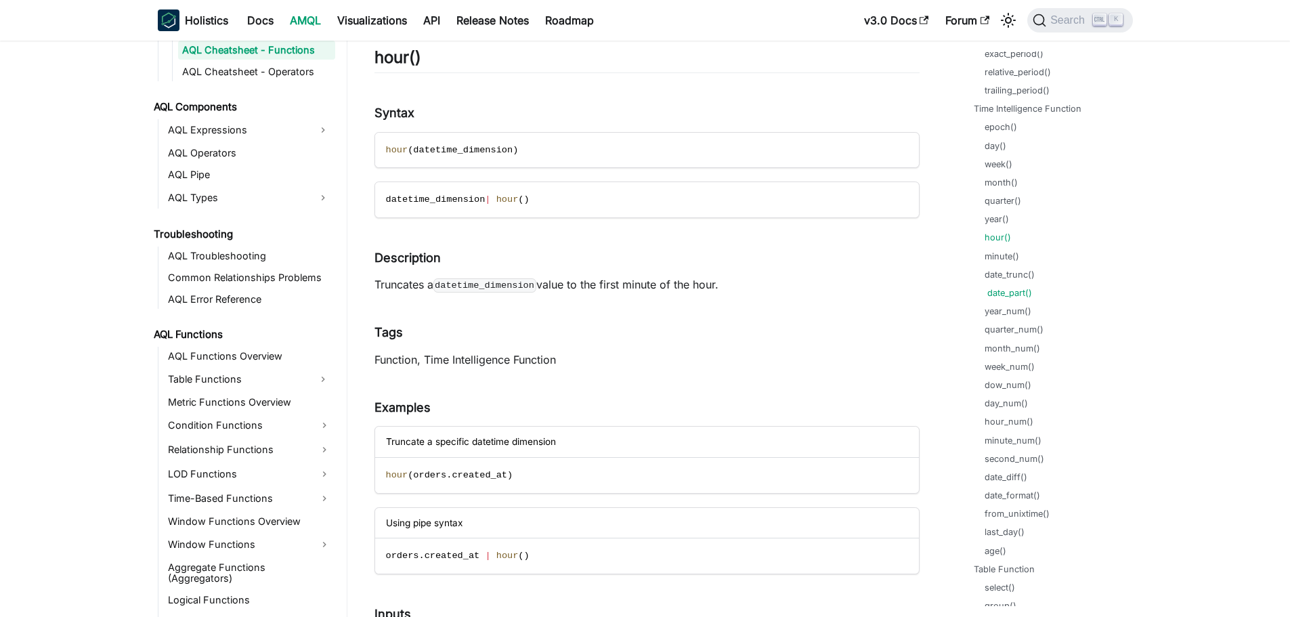
drag, startPoint x: 1015, startPoint y: 291, endPoint x: 1024, endPoint y: 292, distance: 9.6
click at [1015, 291] on link "date_part()" at bounding box center [1010, 293] width 45 height 13
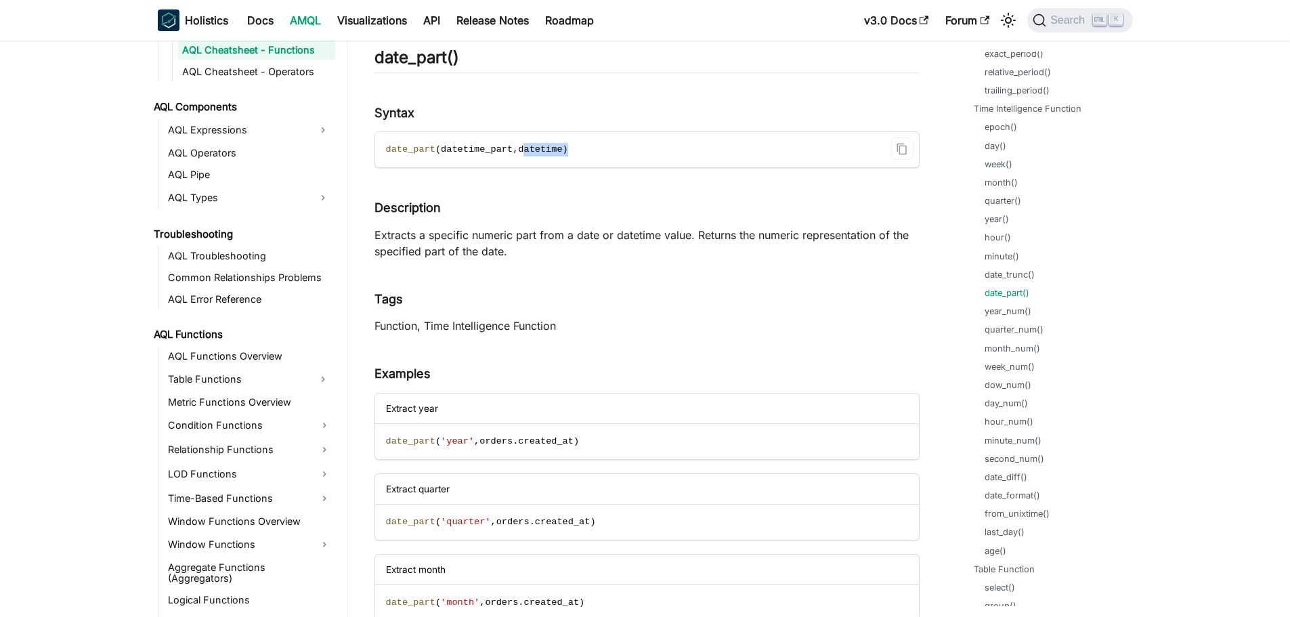
drag, startPoint x: 511, startPoint y: 151, endPoint x: 595, endPoint y: 148, distance: 84.7
click at [594, 148] on code "date_part ( datetime_part , datetime )" at bounding box center [646, 149] width 542 height 35
click at [595, 148] on code "date_part ( datetime_part , datetime )" at bounding box center [646, 149] width 542 height 35
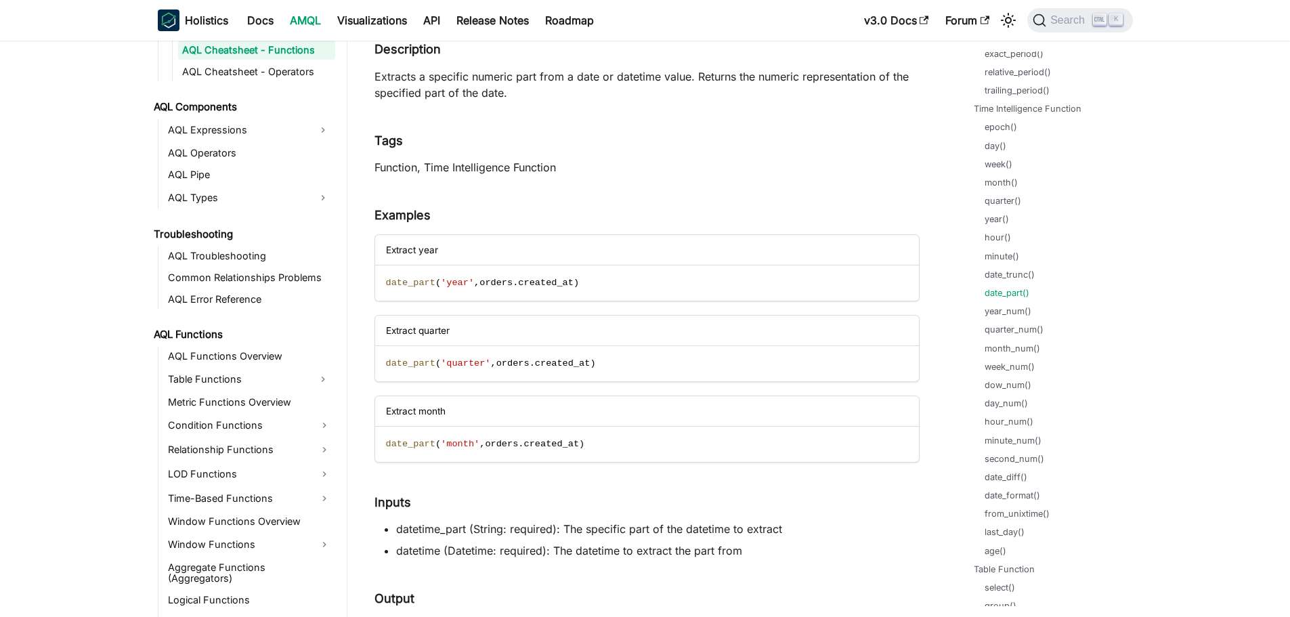
scroll to position [35653, 0]
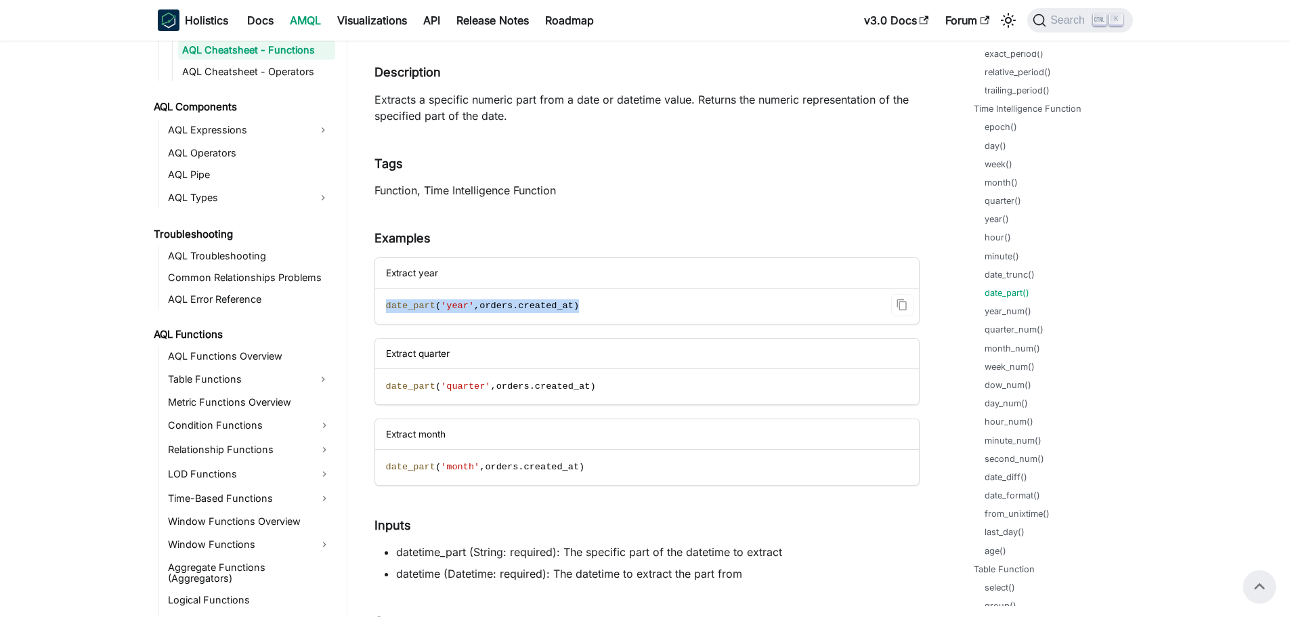
drag, startPoint x: 385, startPoint y: 309, endPoint x: 629, endPoint y: 310, distance: 244.5
click at [629, 310] on code "date_part ( 'year' , orders . created_at )" at bounding box center [646, 306] width 542 height 35
copy span "date_part ( 'year' , orders . created_at )"
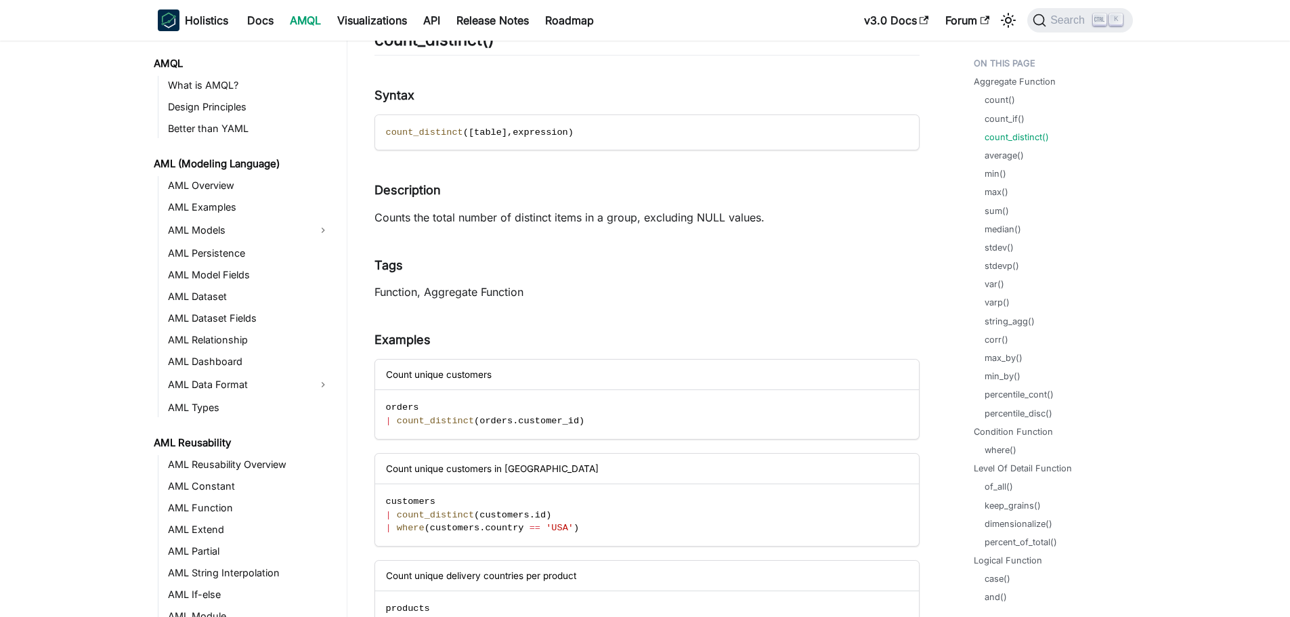
scroll to position [740, 0]
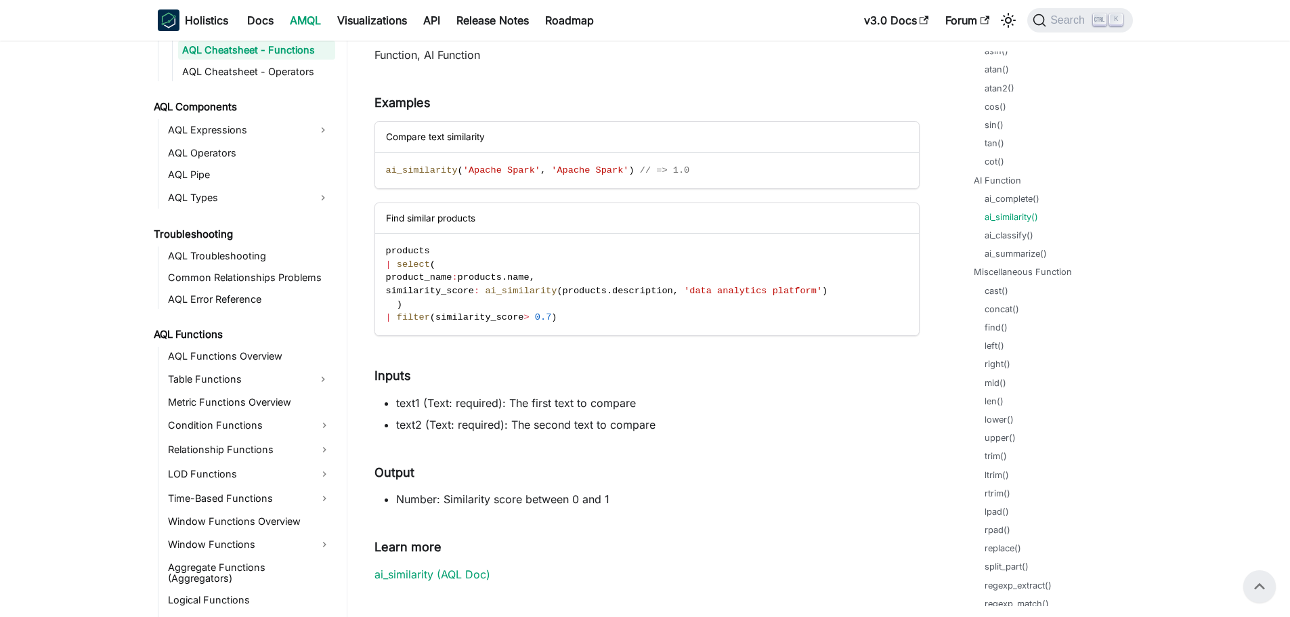
scroll to position [2145, 0]
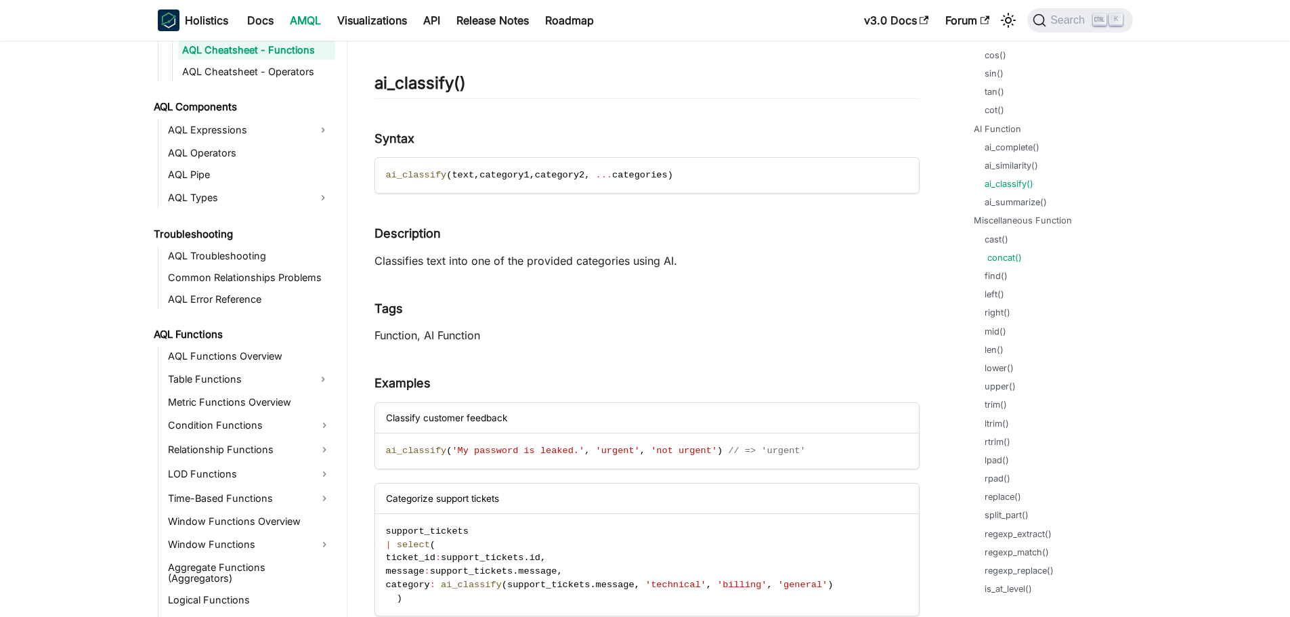
click at [1002, 242] on link "cast()" at bounding box center [997, 239] width 24 height 13
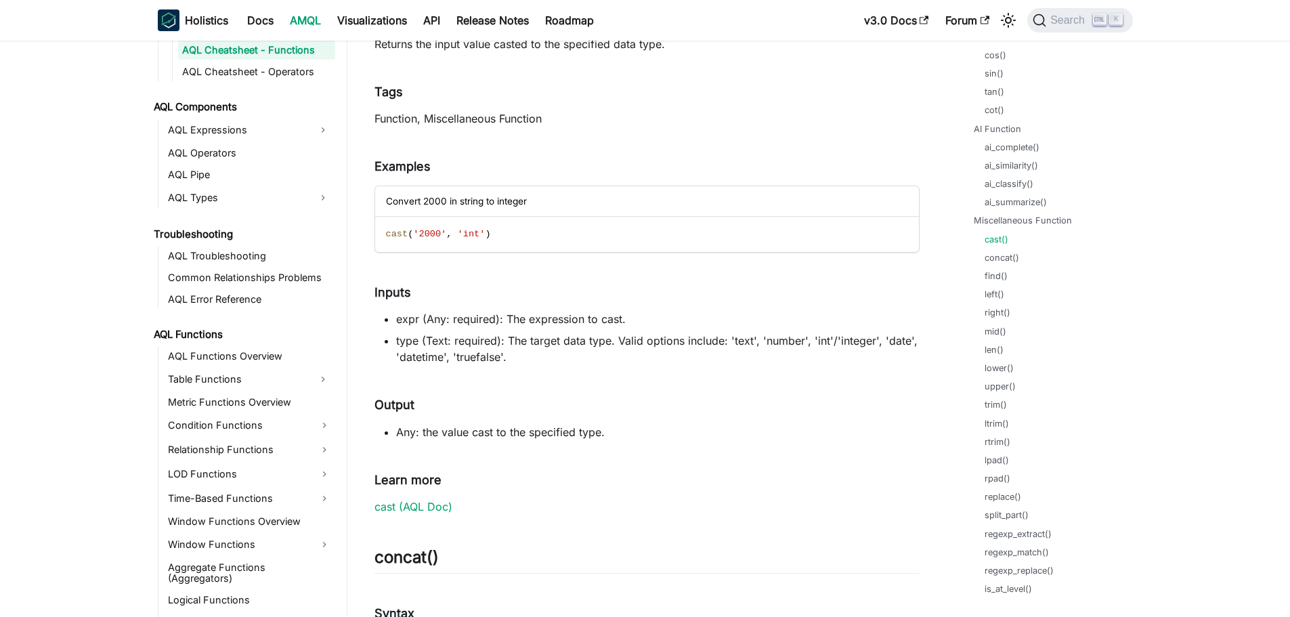
scroll to position [94367, 0]
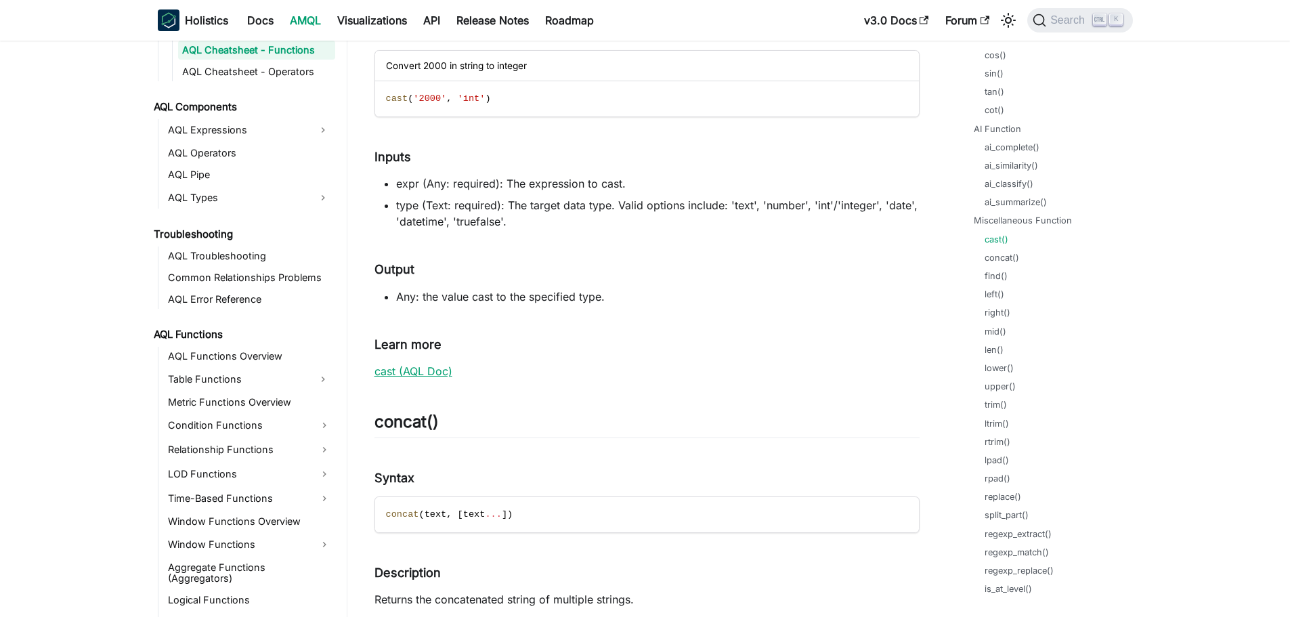
click at [424, 364] on link "cast (AQL Doc)" at bounding box center [414, 371] width 78 height 14
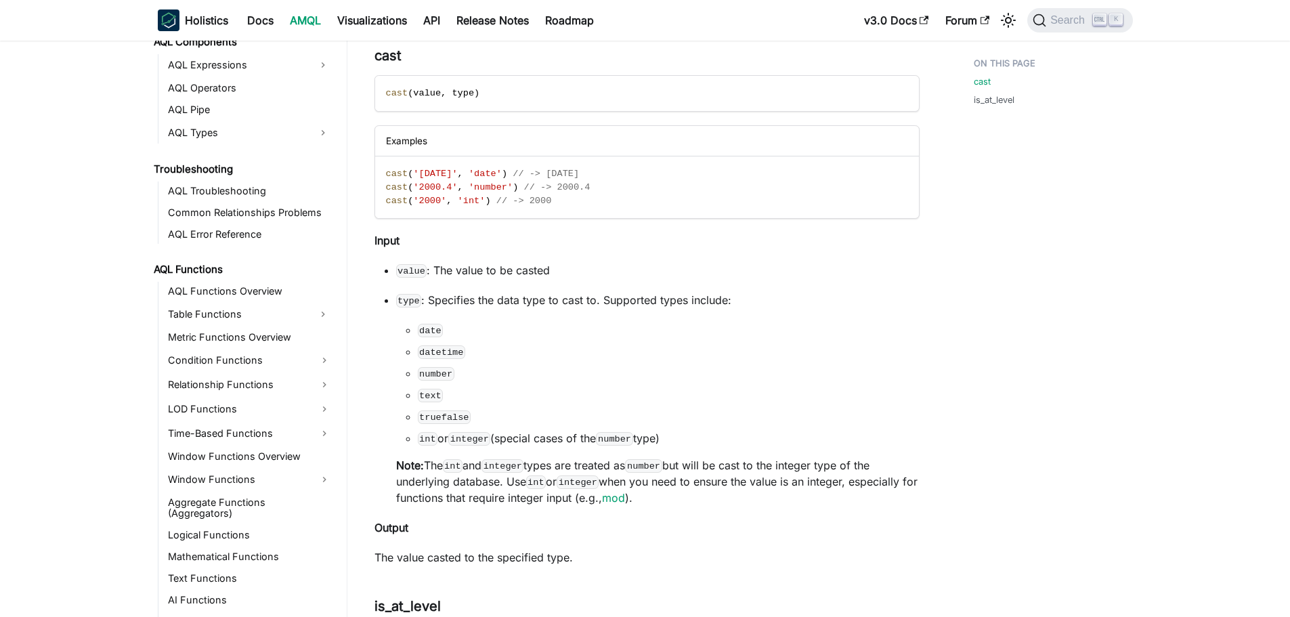
scroll to position [857, 0]
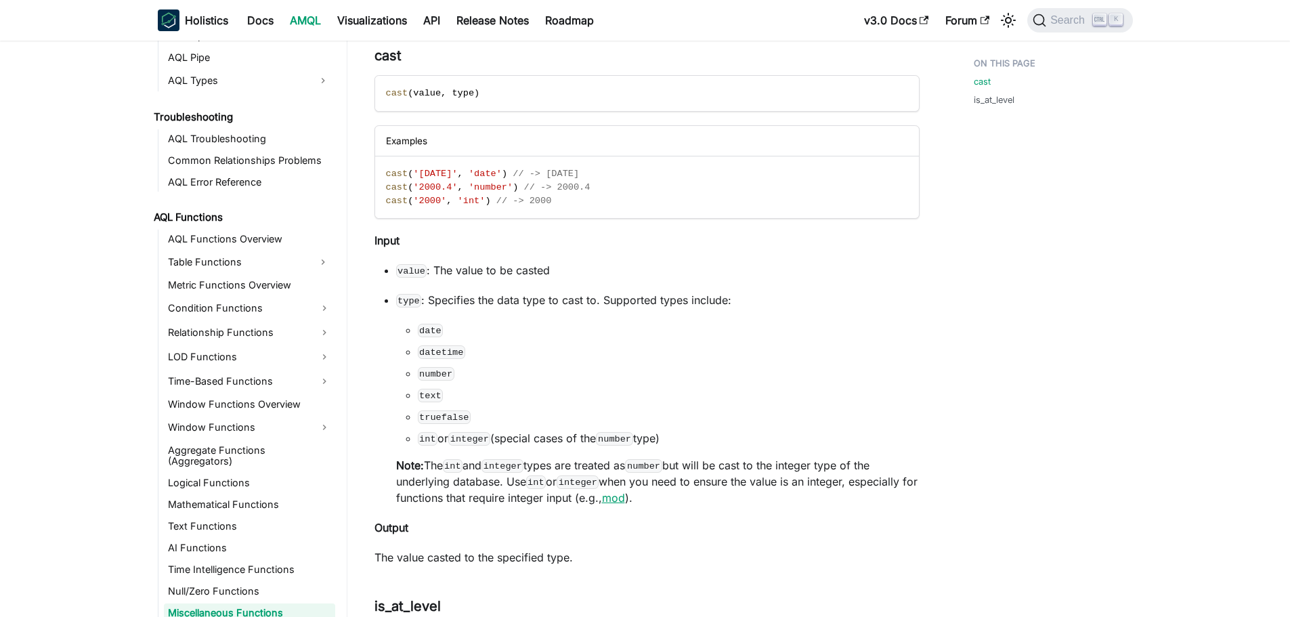
click at [625, 498] on link "mod" at bounding box center [613, 498] width 23 height 14
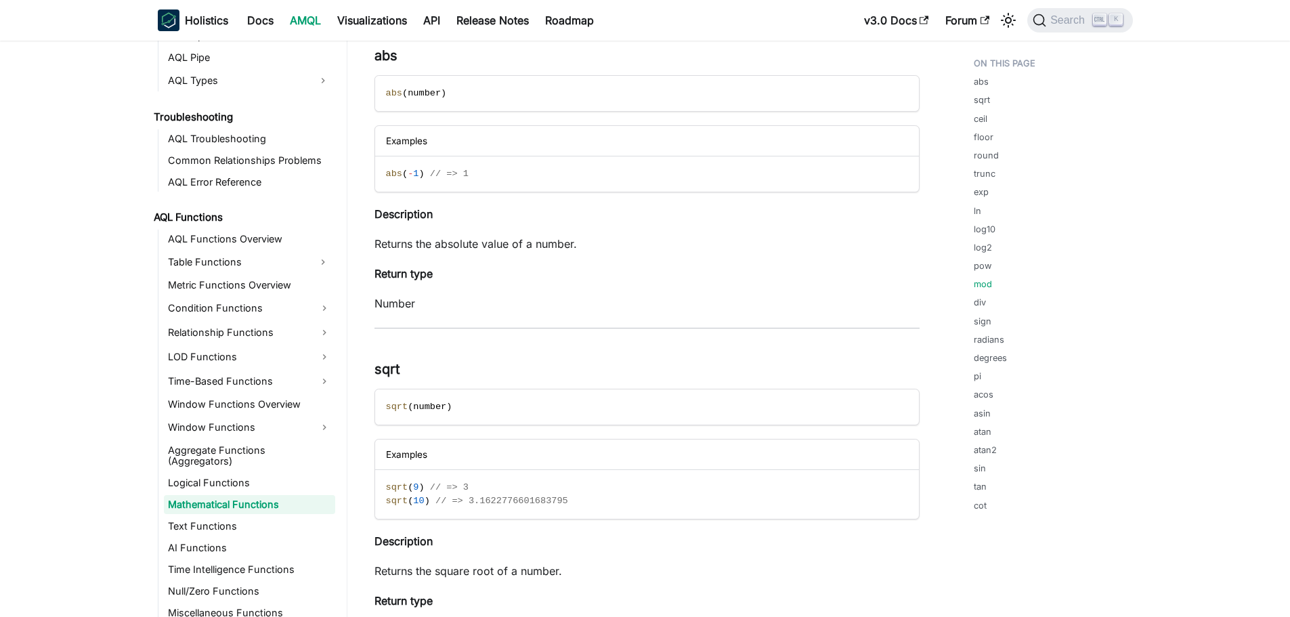
scroll to position [3565, 0]
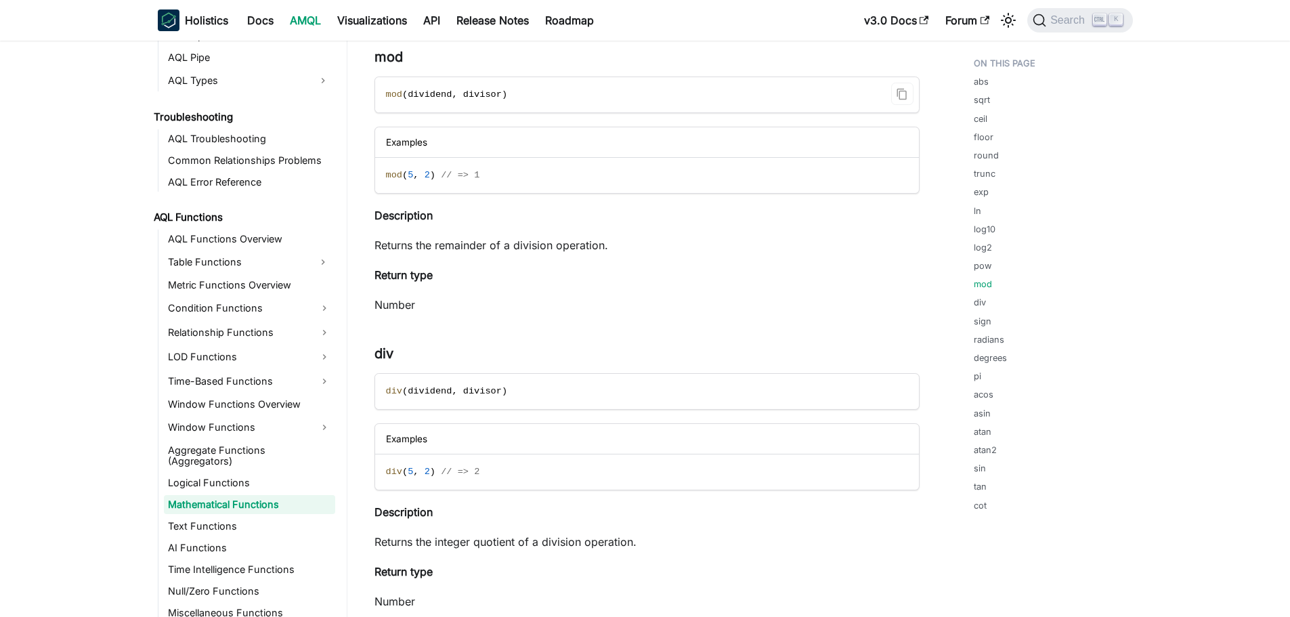
drag, startPoint x: 459, startPoint y: 93, endPoint x: 547, endPoint y: 91, distance: 88.8
click at [505, 91] on code "mod ( dividend , divisor )" at bounding box center [646, 94] width 542 height 35
click at [547, 91] on code "mod ( dividend , divisor )" at bounding box center [646, 94] width 542 height 35
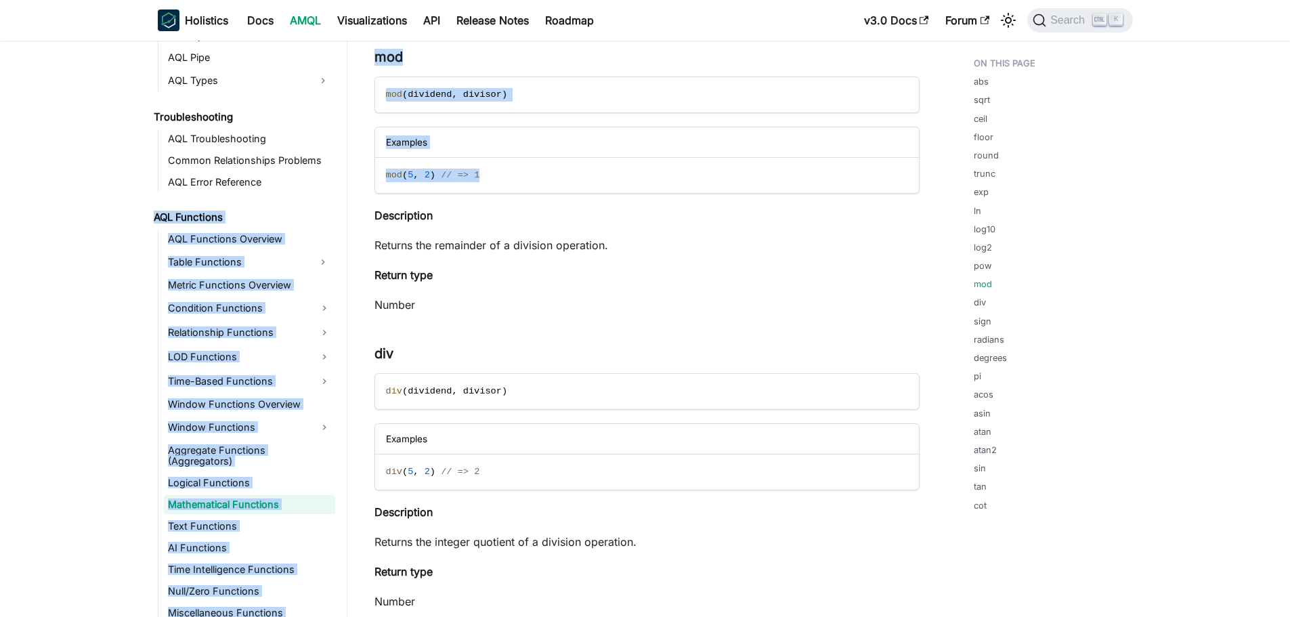
drag, startPoint x: 451, startPoint y: 175, endPoint x: 345, endPoint y: 182, distance: 106.6
click at [345, 182] on div "AMQL What is AMQL? Design Principles Better than YAML AML (Modeling Language) A…" at bounding box center [645, 412] width 1290 height 7872
click at [524, 190] on code "mod ( 5 , 2 ) // => 1" at bounding box center [646, 175] width 542 height 35
click at [524, 186] on code "mod ( 5 , 2 ) // => 1" at bounding box center [646, 175] width 542 height 35
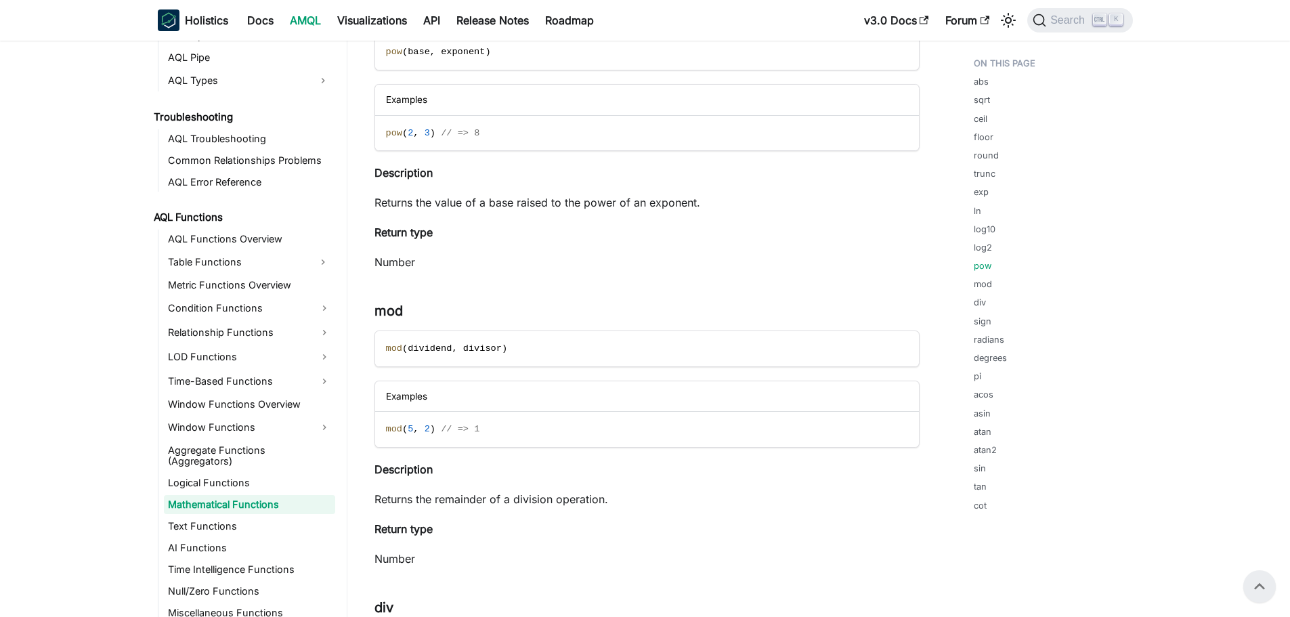
scroll to position [3226, 0]
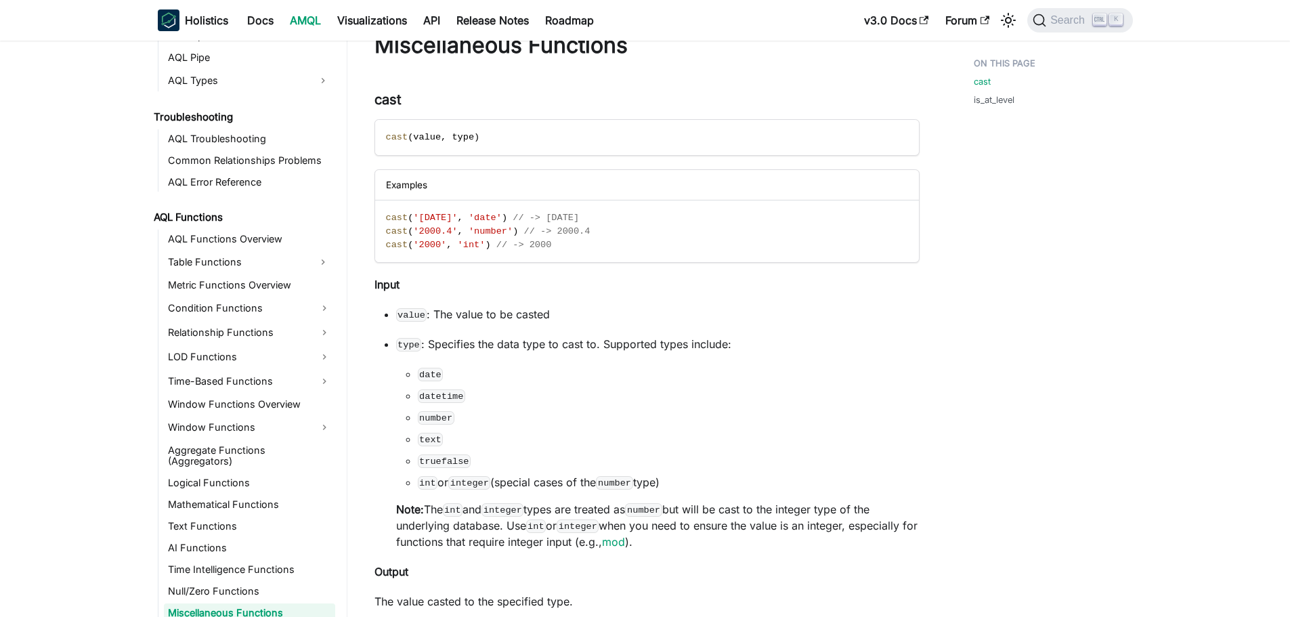
scroll to position [24, 0]
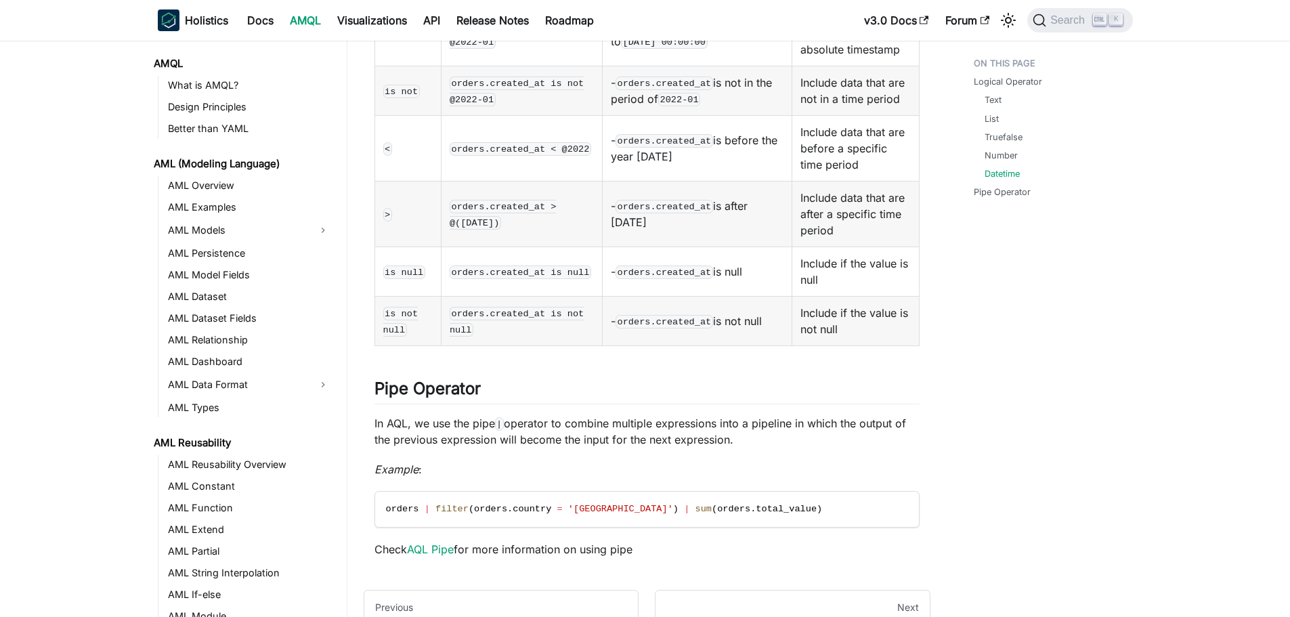
scroll to position [357, 0]
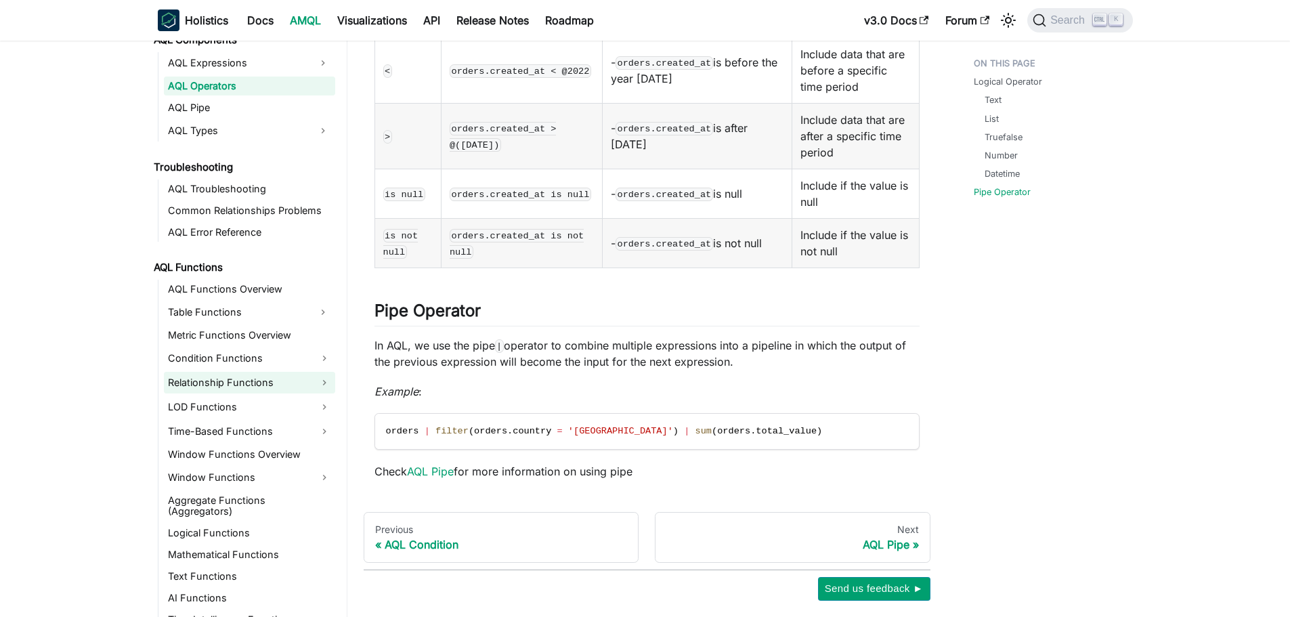
scroll to position [628, 0]
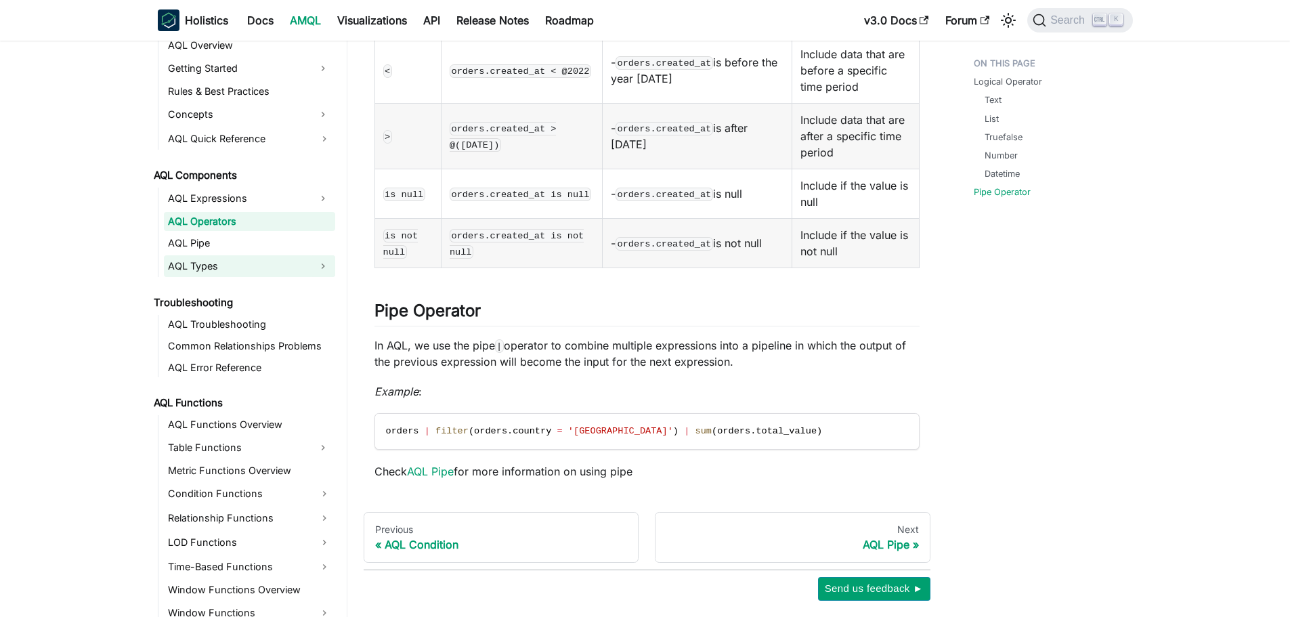
click at [326, 255] on button "Expand sidebar category 'AQL Types'" at bounding box center [323, 266] width 24 height 22
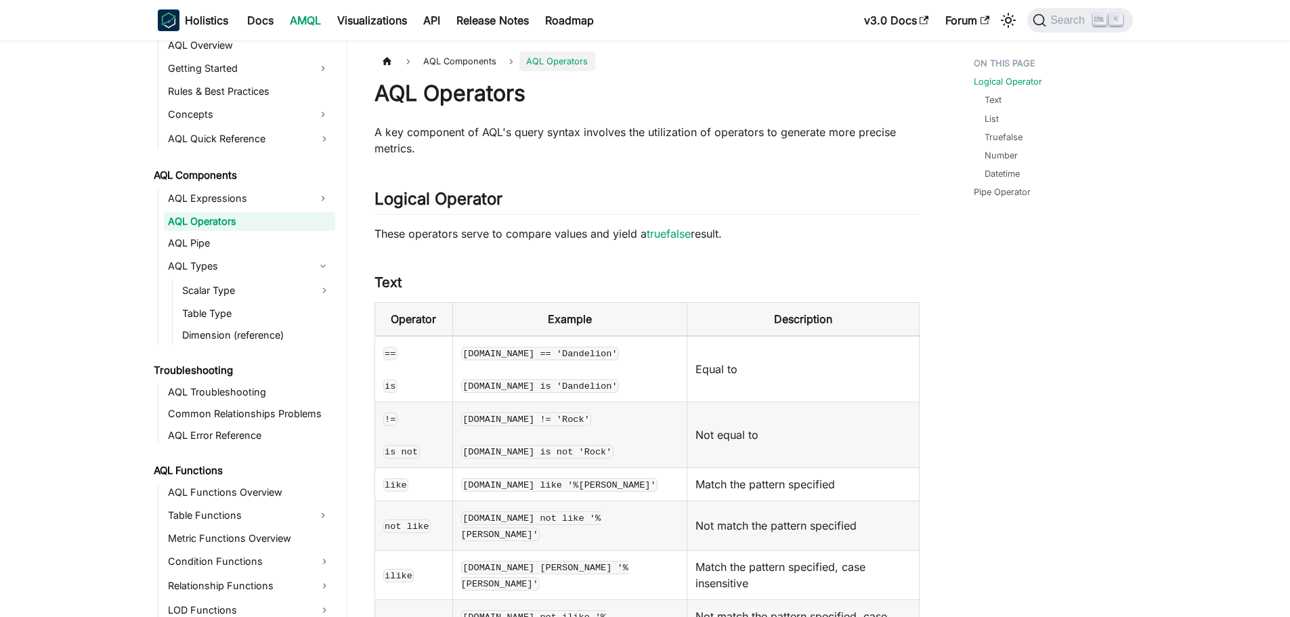
scroll to position [474, 0]
